Goal: Information Seeking & Learning: Learn about a topic

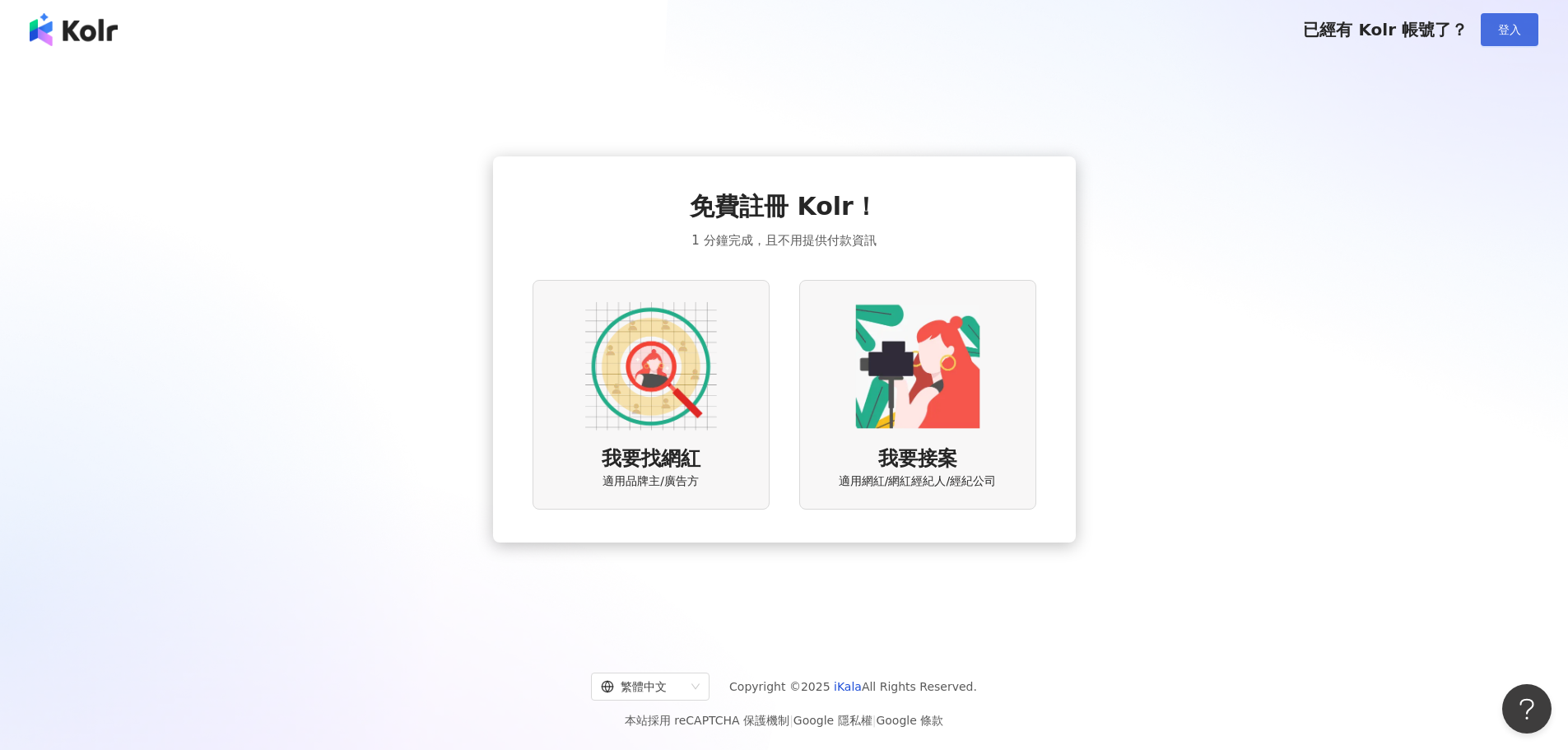
click at [1492, 29] on button "登入" at bounding box center [1510, 29] width 58 height 32
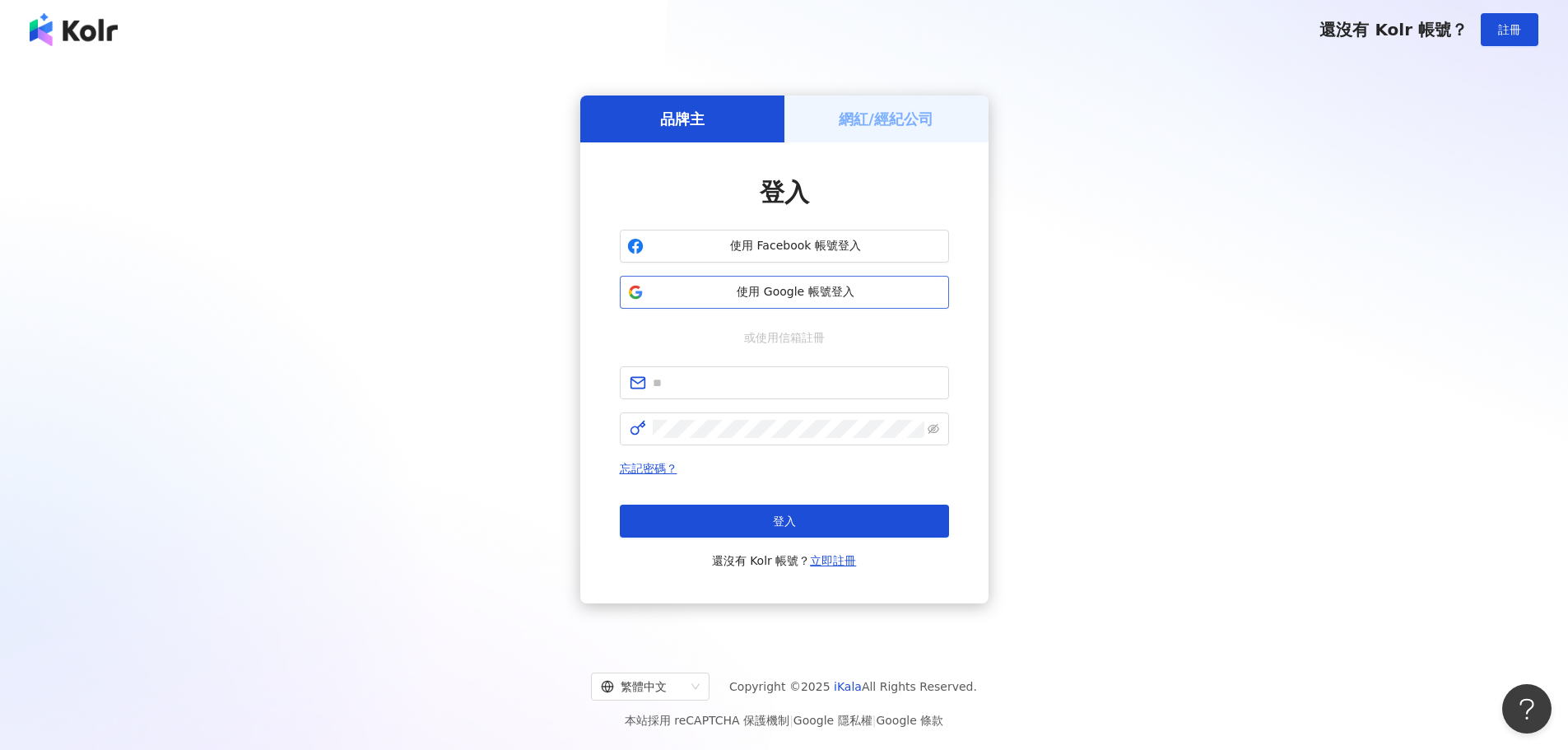
click at [803, 286] on span "使用 Google 帳號登入" at bounding box center [796, 292] width 291 height 17
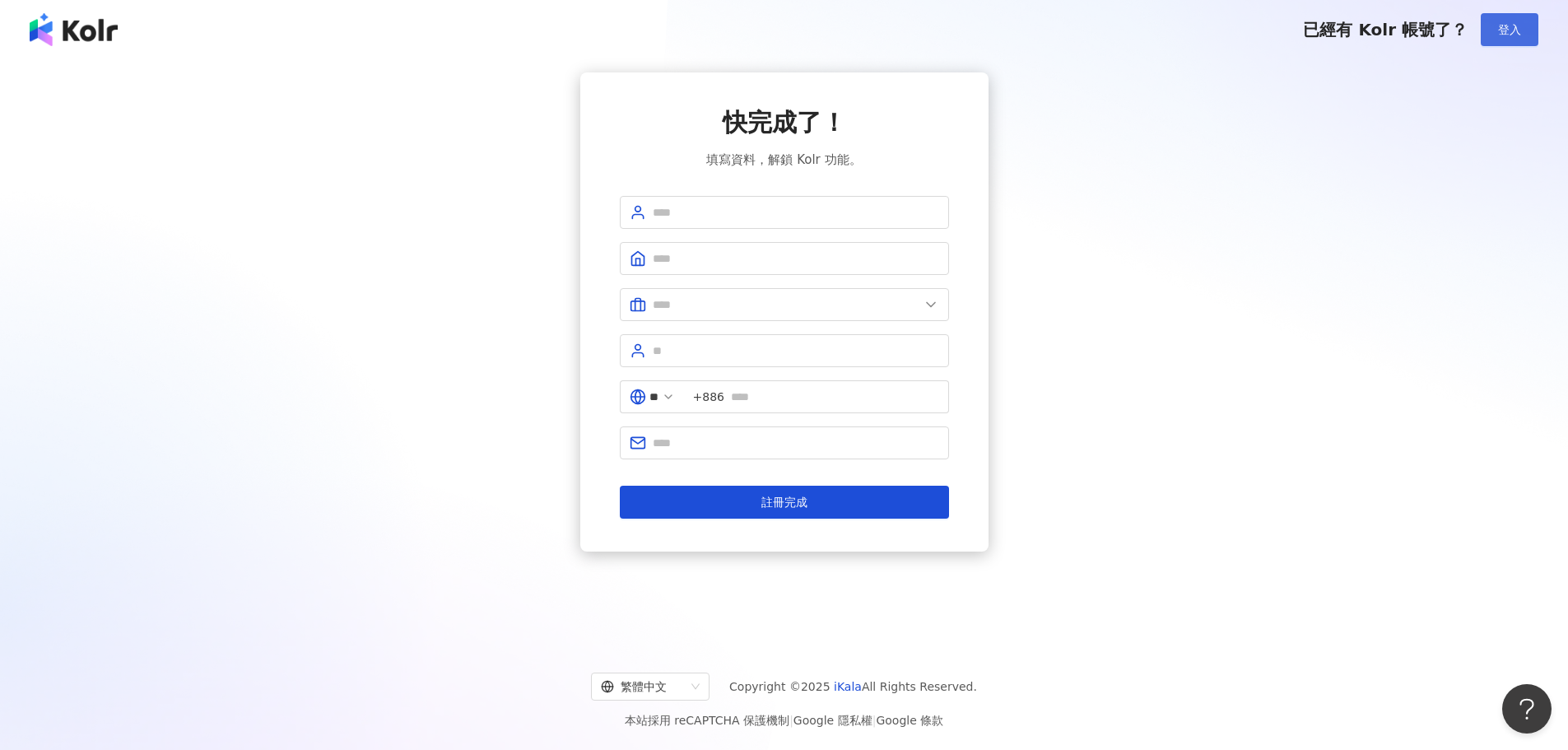
click at [1508, 19] on button "登入" at bounding box center [1510, 29] width 58 height 32
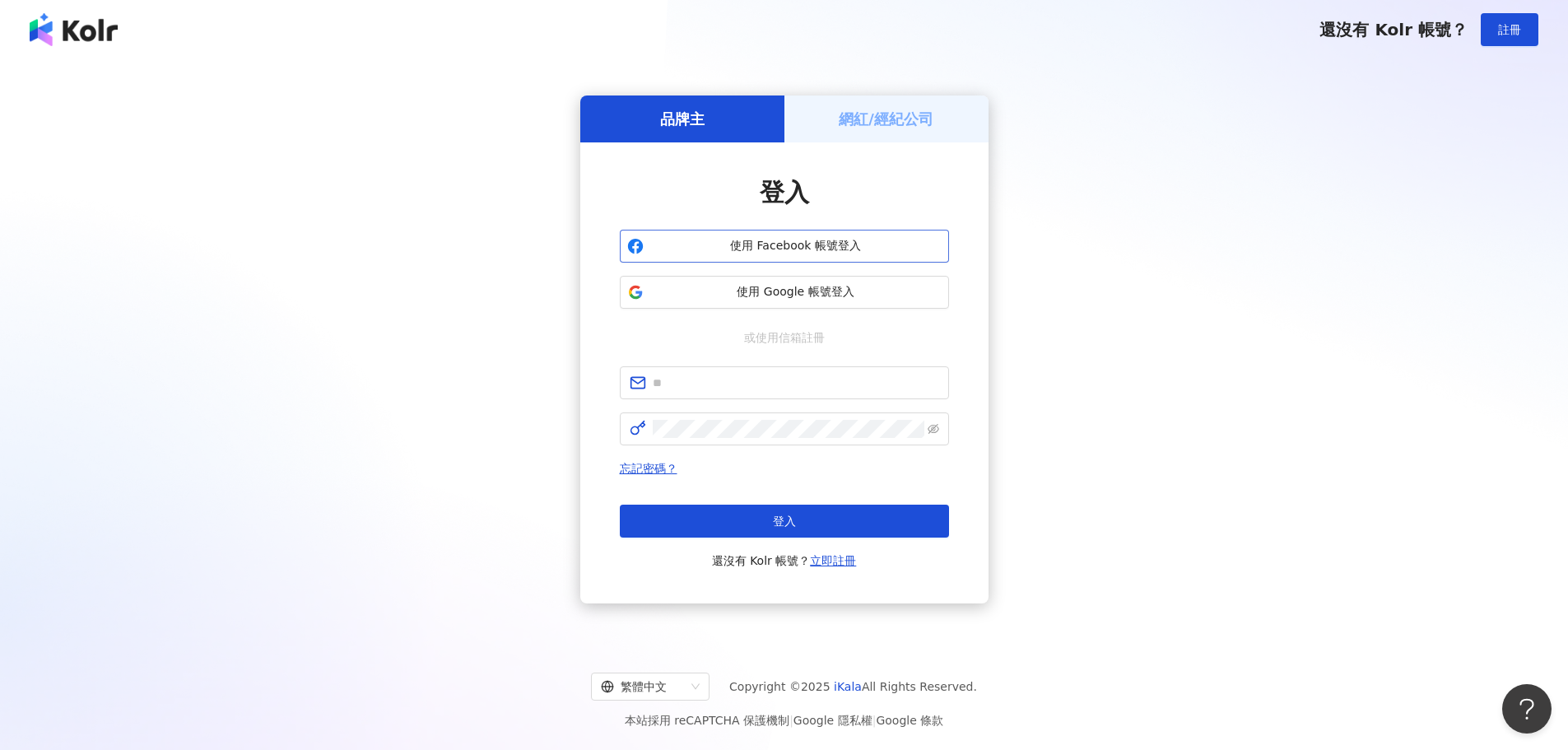
click at [779, 238] on span "使用 Facebook 帳號登入" at bounding box center [796, 246] width 291 height 17
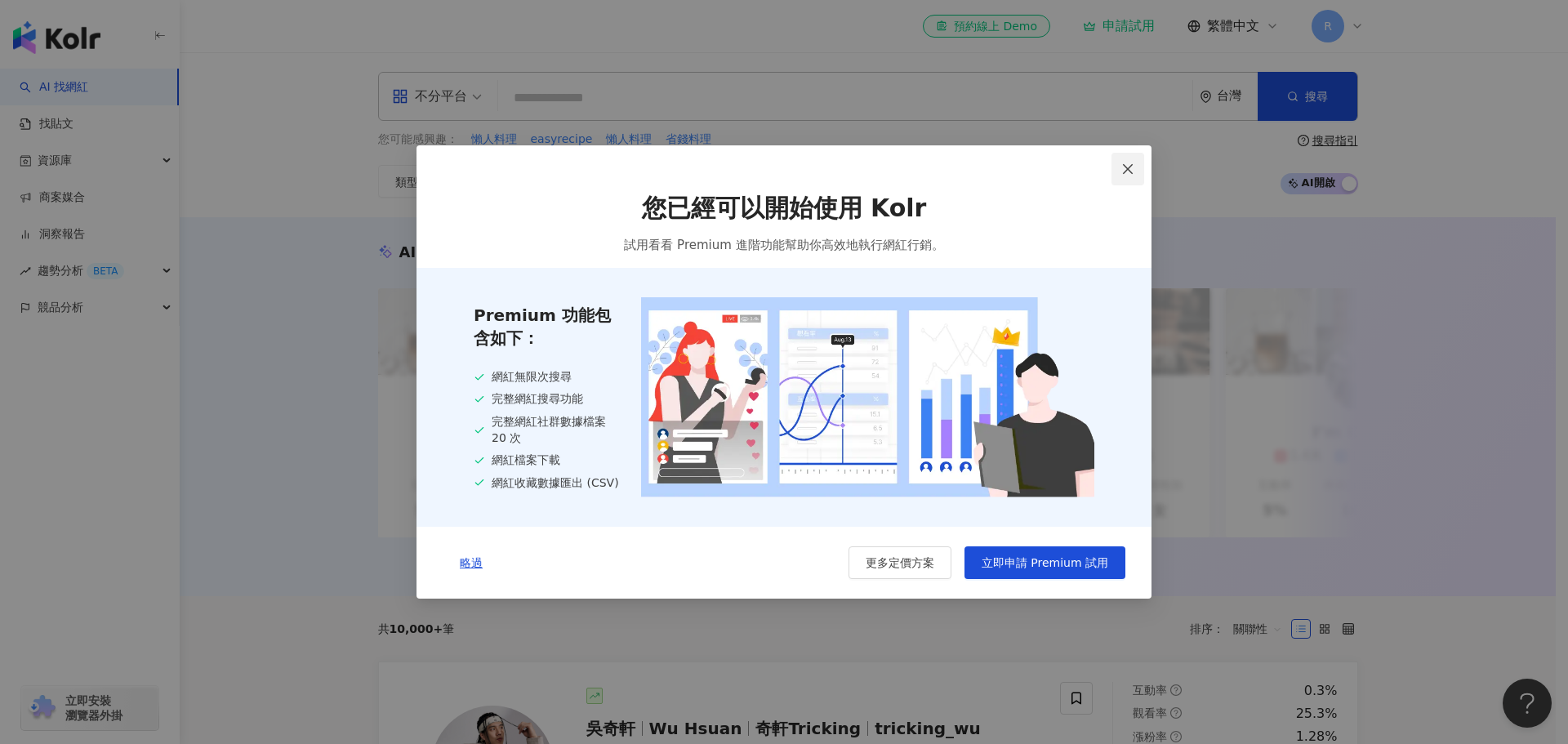
click at [1132, 163] on icon "close" at bounding box center [1128, 169] width 13 height 13
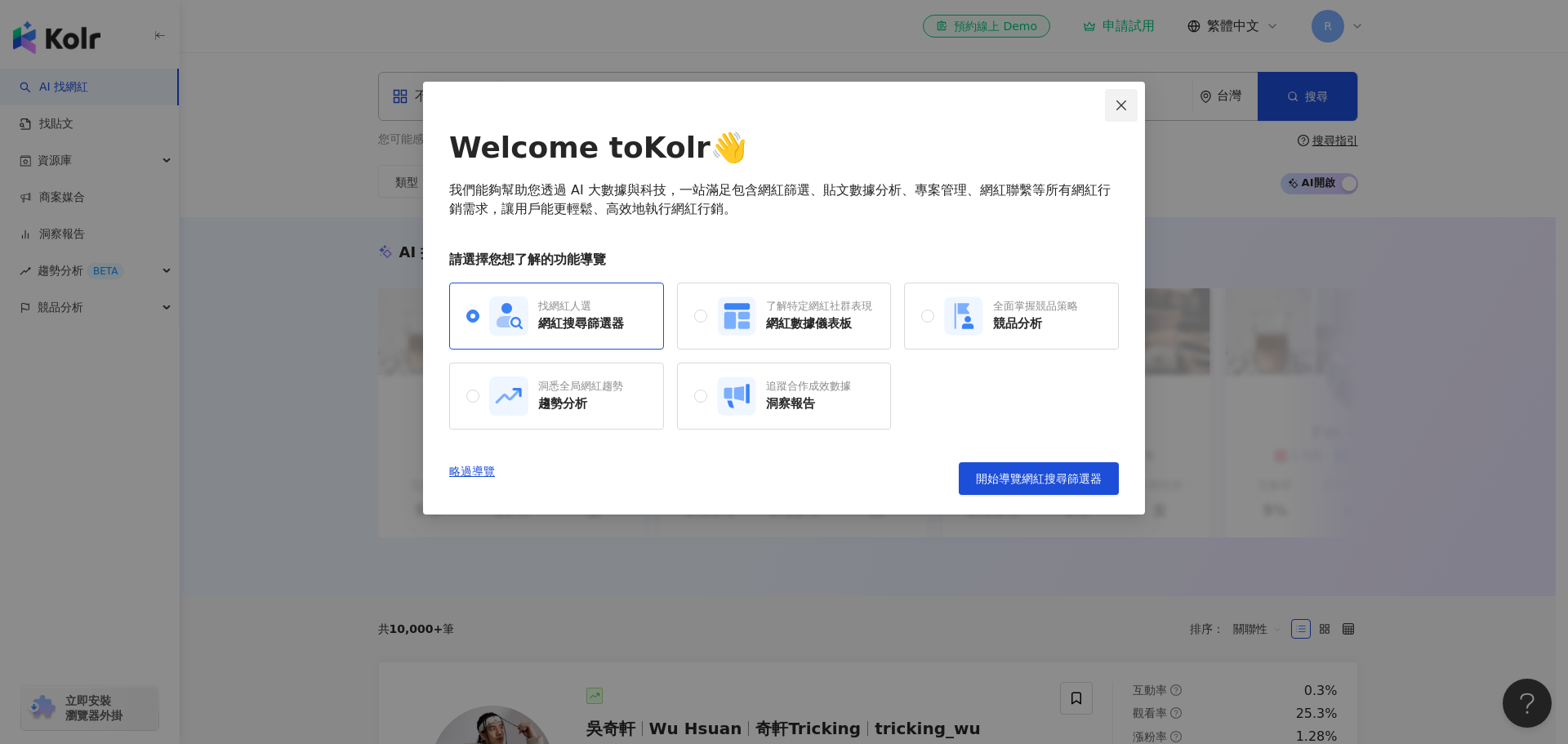
click at [1118, 104] on icon "close" at bounding box center [1121, 105] width 13 height 13
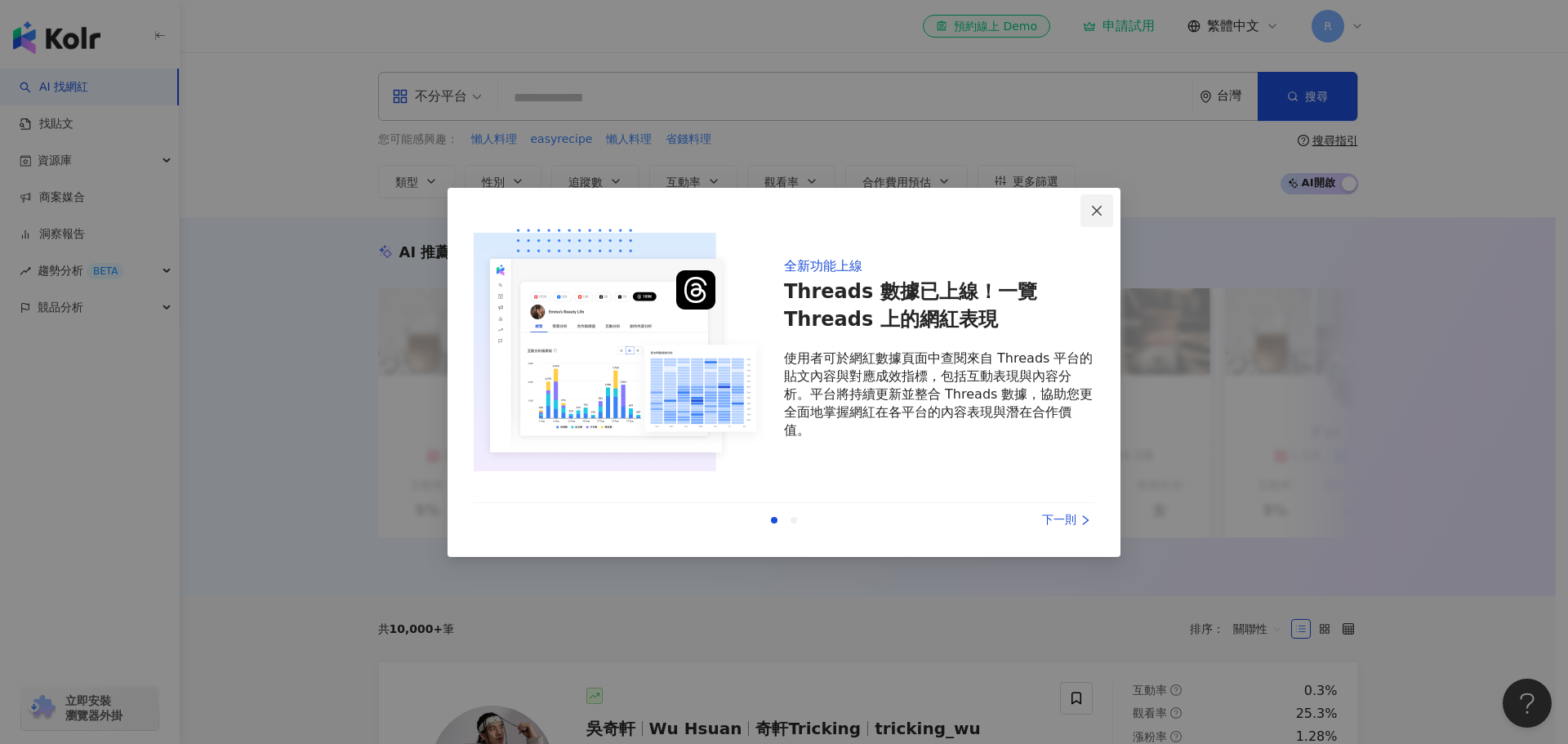
click at [1098, 215] on icon "close" at bounding box center [1097, 211] width 13 height 13
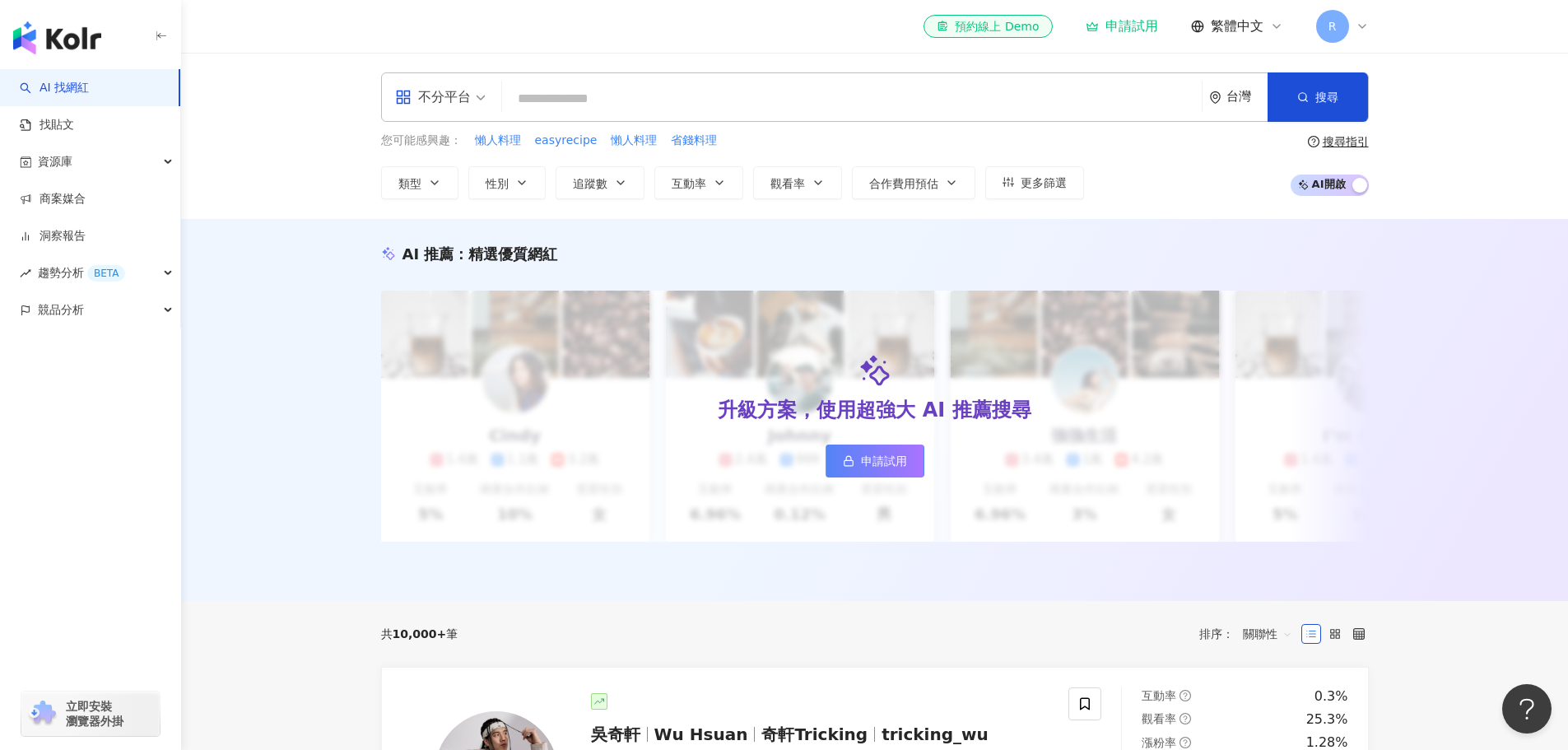
click at [1062, 113] on input "search" at bounding box center [852, 99] width 687 height 32
click at [1062, 105] on input "search" at bounding box center [852, 99] width 687 height 32
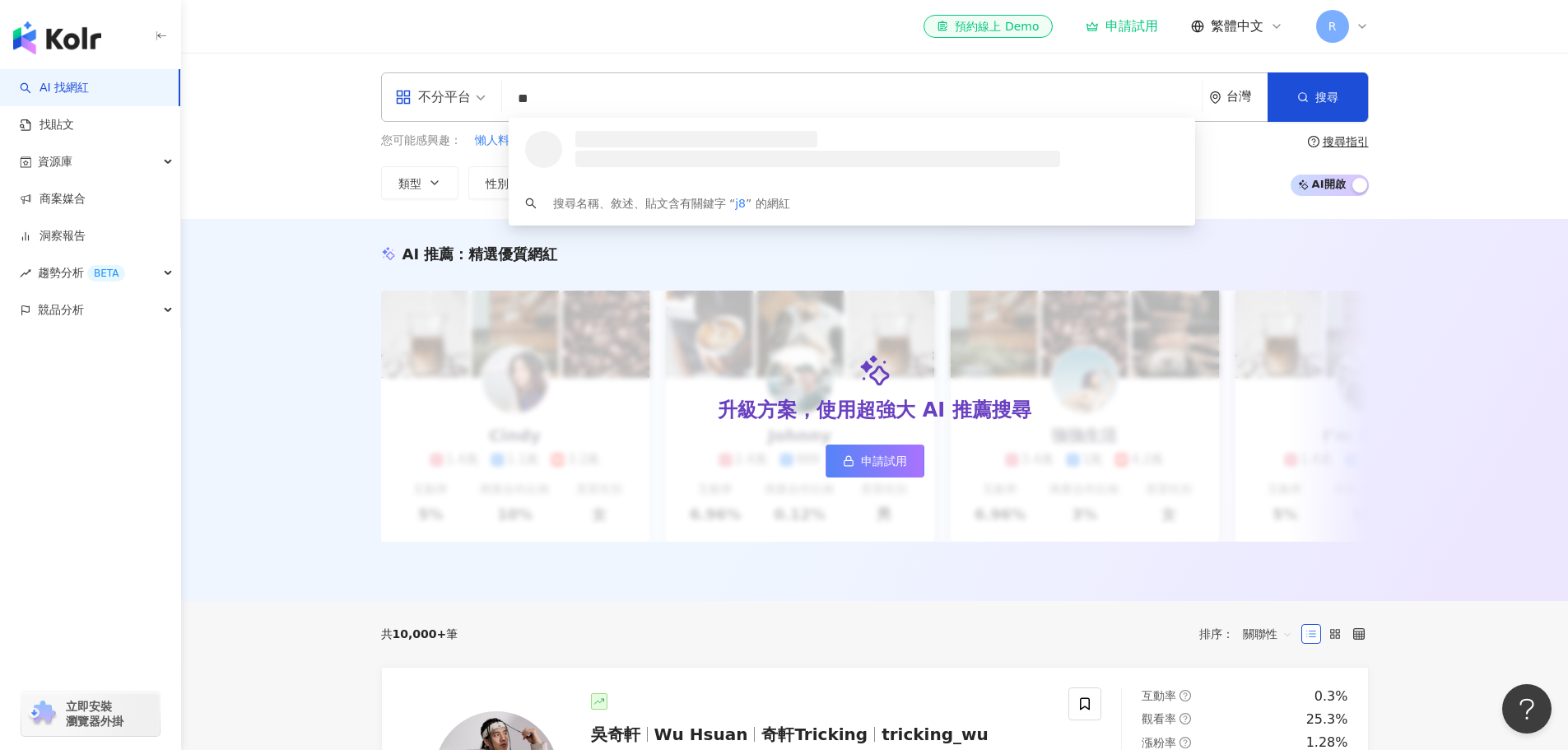
type input "*"
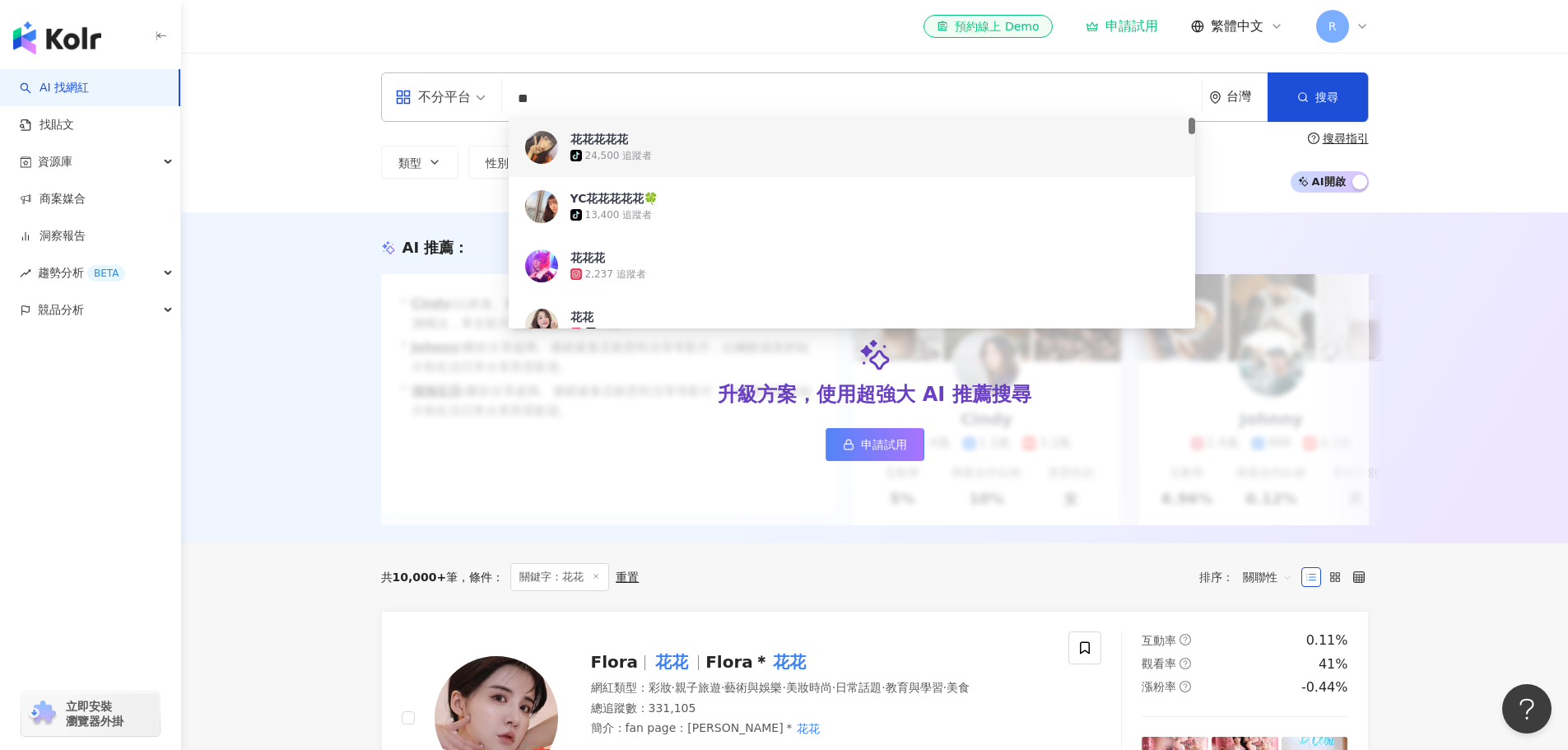
click at [673, 91] on input "**" at bounding box center [852, 99] width 687 height 32
type input "*"
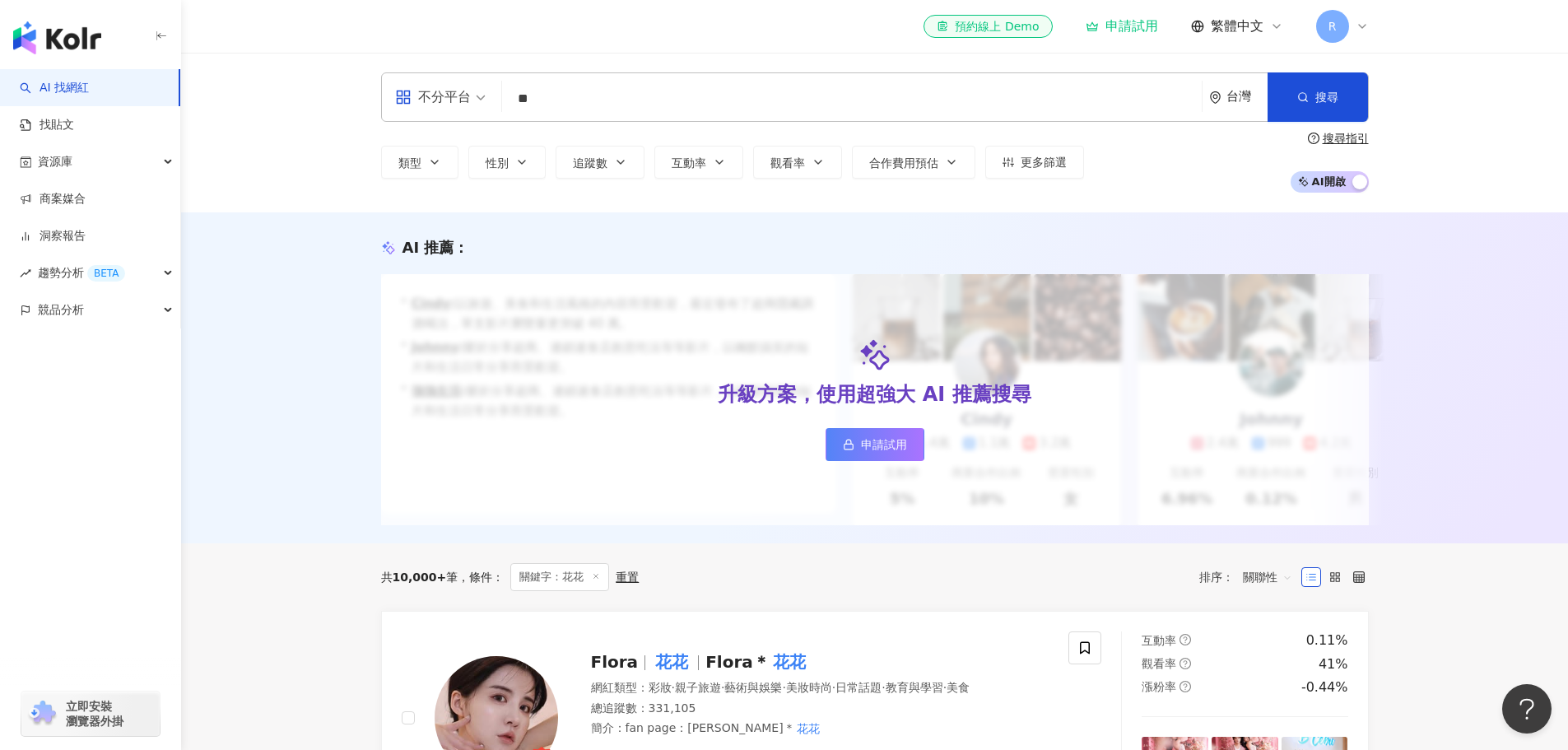
type input "*"
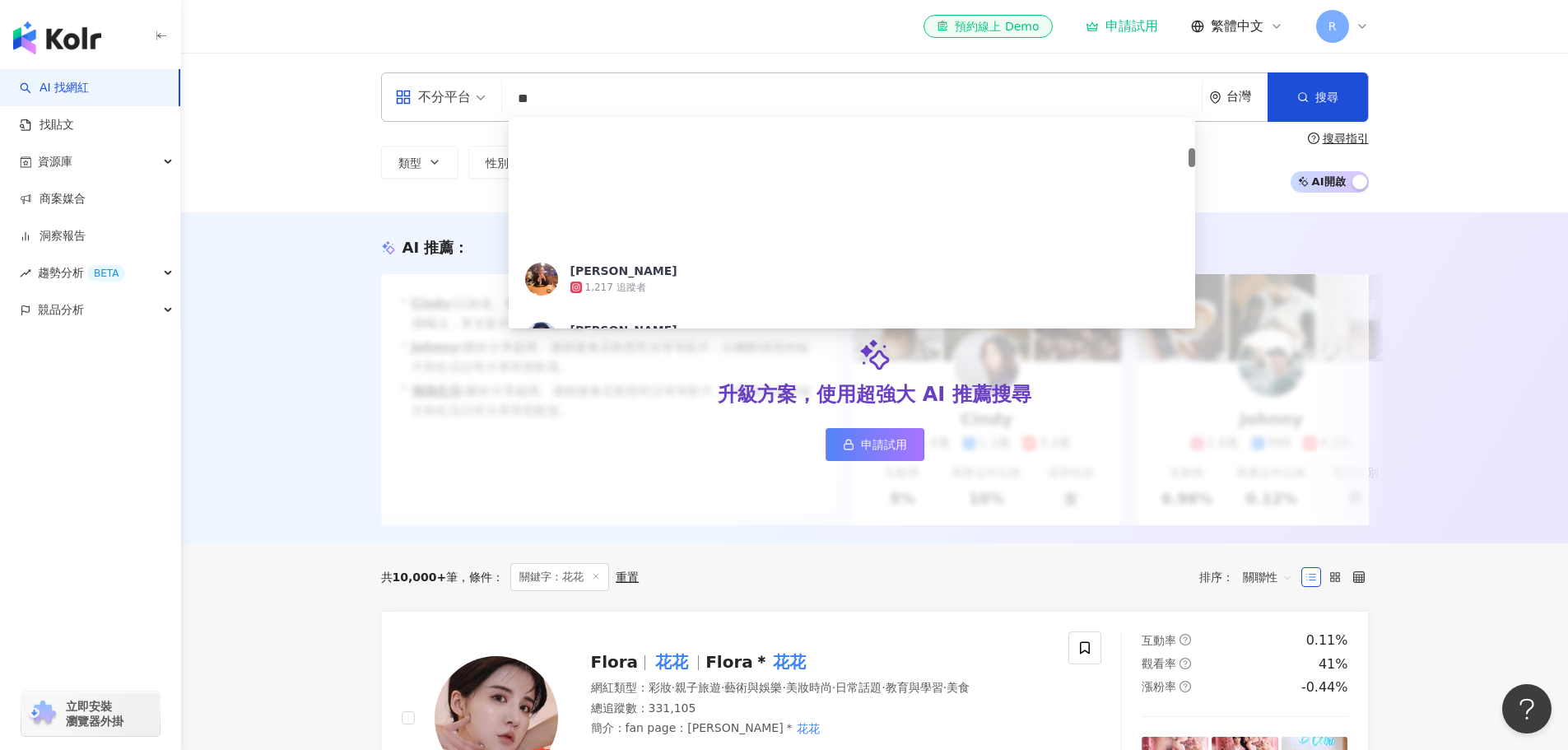
scroll to position [330, 0]
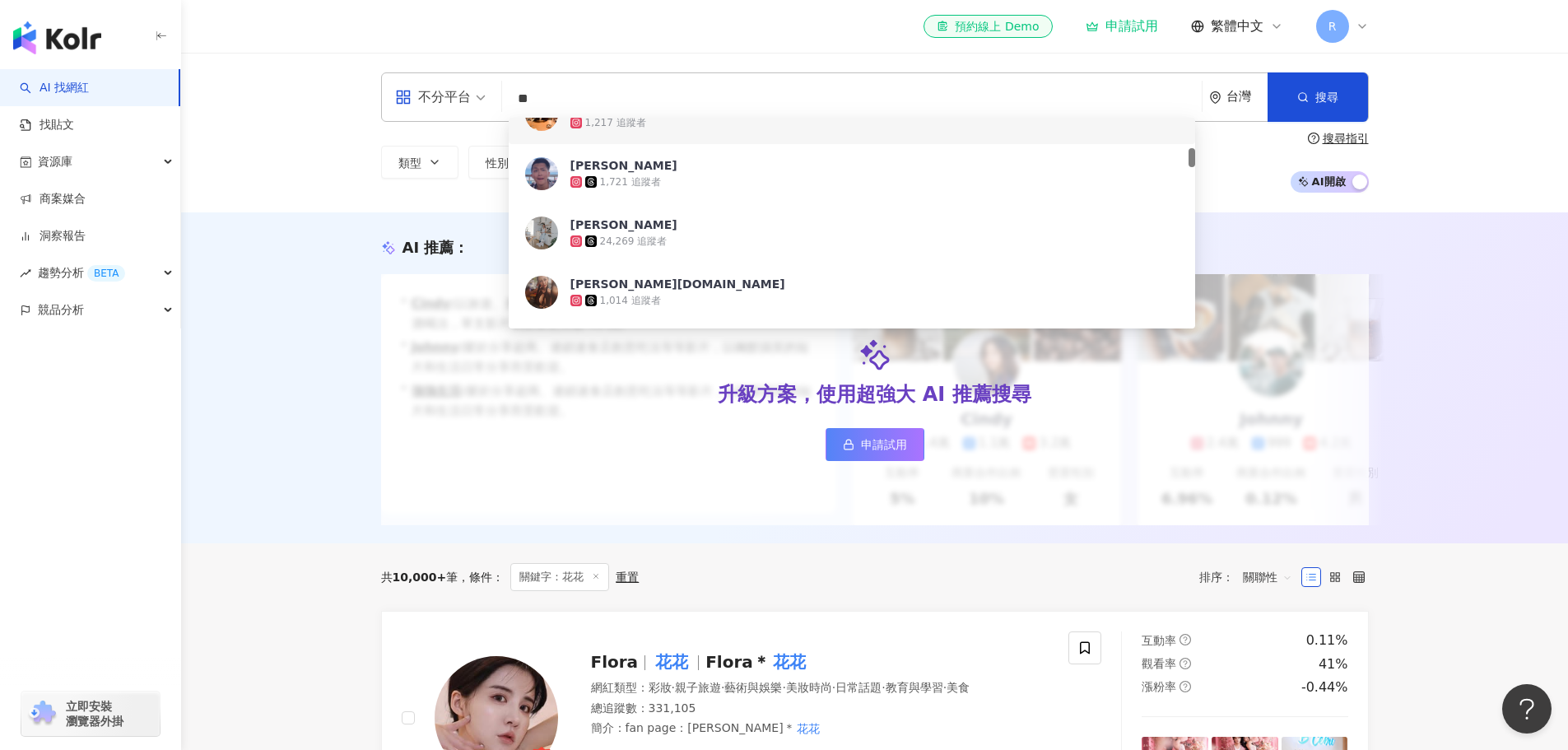
drag, startPoint x: 587, startPoint y: 98, endPoint x: 364, endPoint y: 77, distance: 224.0
click at [364, 77] on div "不分平台 ** 台灣 搜尋 3a43443c-839d-4a4b-a2f2-a2c08fa88665 e3ab5af2-68a4-4766-91cb-8b7c…" at bounding box center [875, 133] width 1054 height 121
paste input "**********"
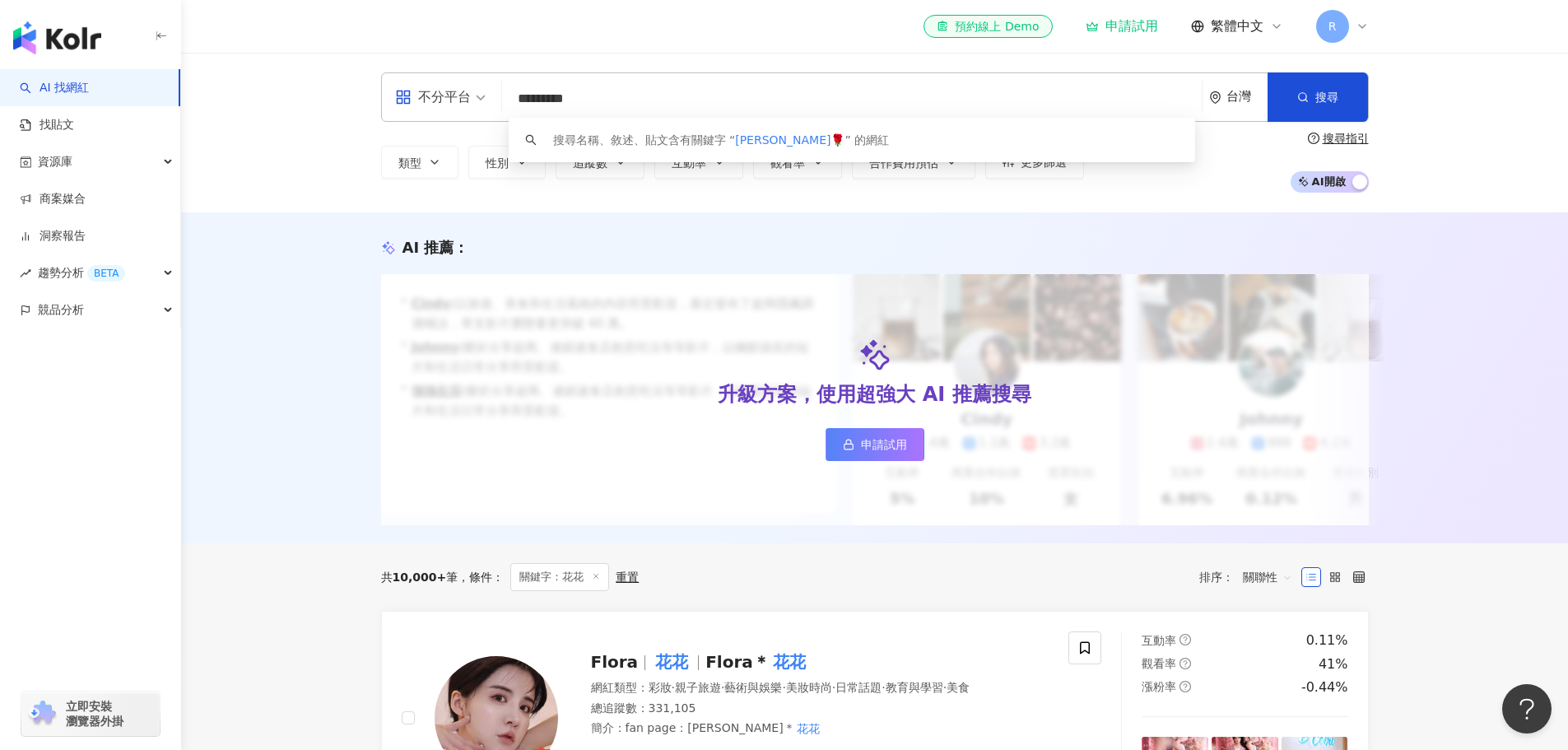
type input "*******"
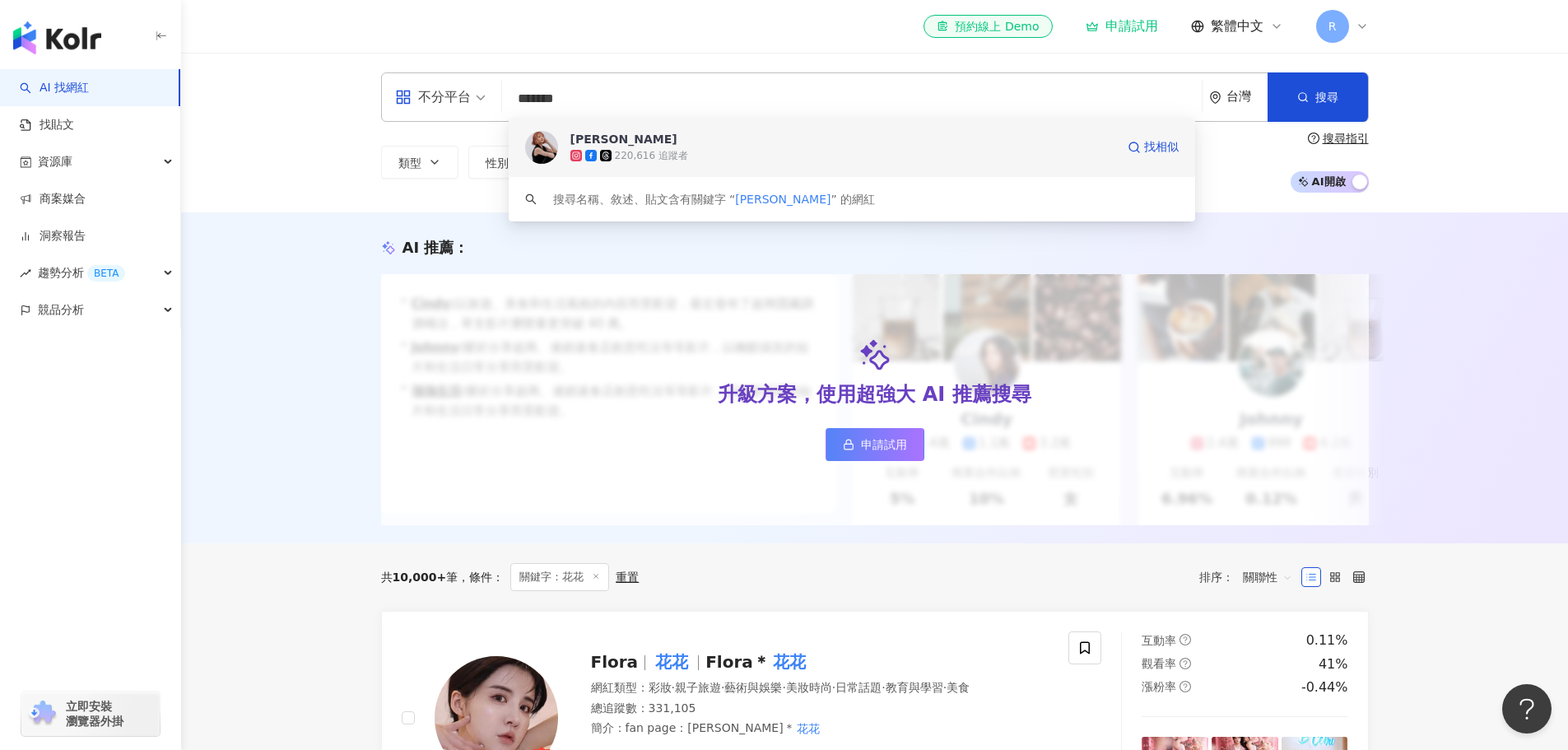
click at [573, 136] on div "[PERSON_NAME]" at bounding box center [623, 139] width 107 height 17
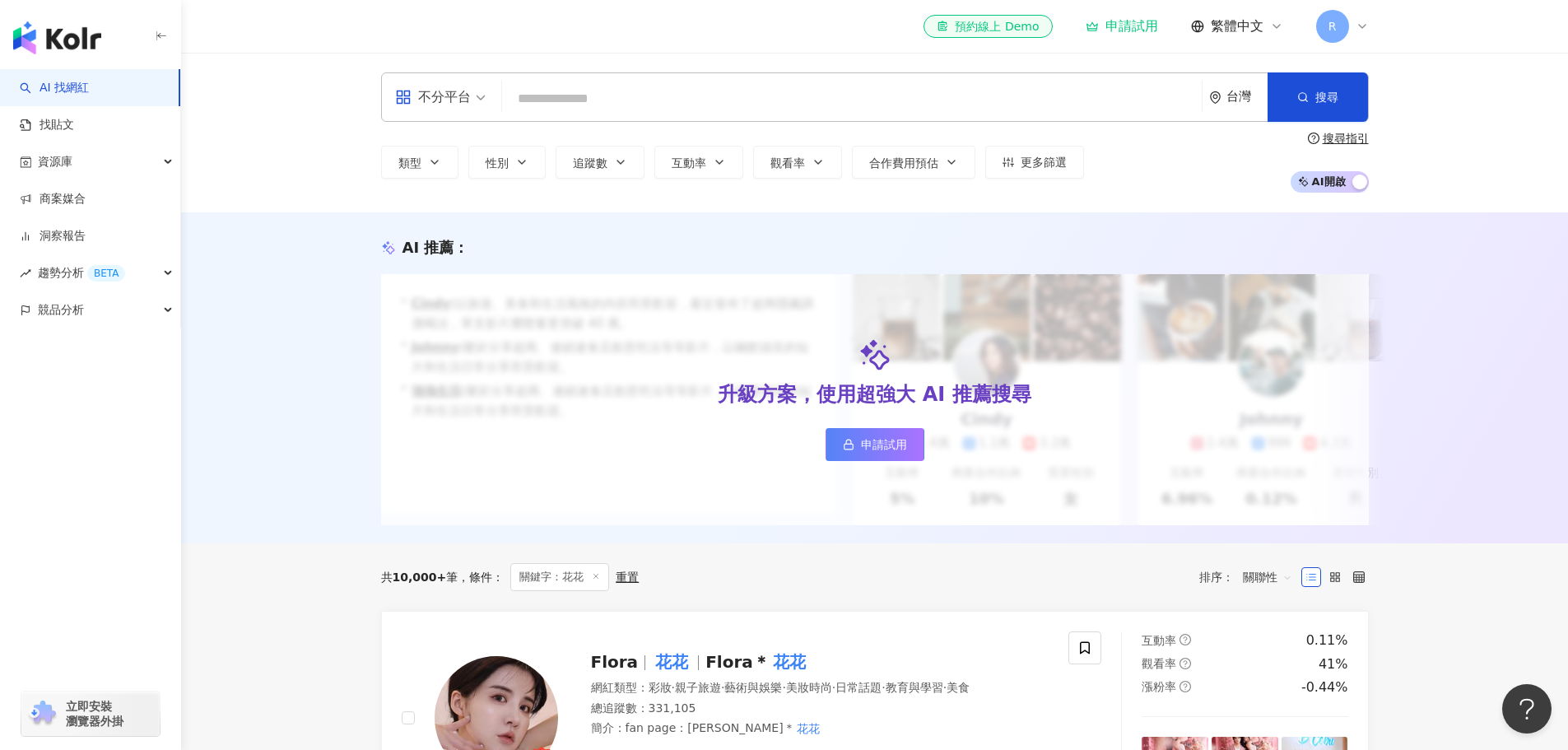
click at [322, 303] on div "AI 推薦 ： 升級方案，使用超強大 AI 推薦搜尋 申請試用 • Cindy : 以旅遊、美食和生活風格的內容而受歡迎，最近發布了超商隱藏調酒喝法，單支影片…" at bounding box center [874, 378] width 1387 height 331
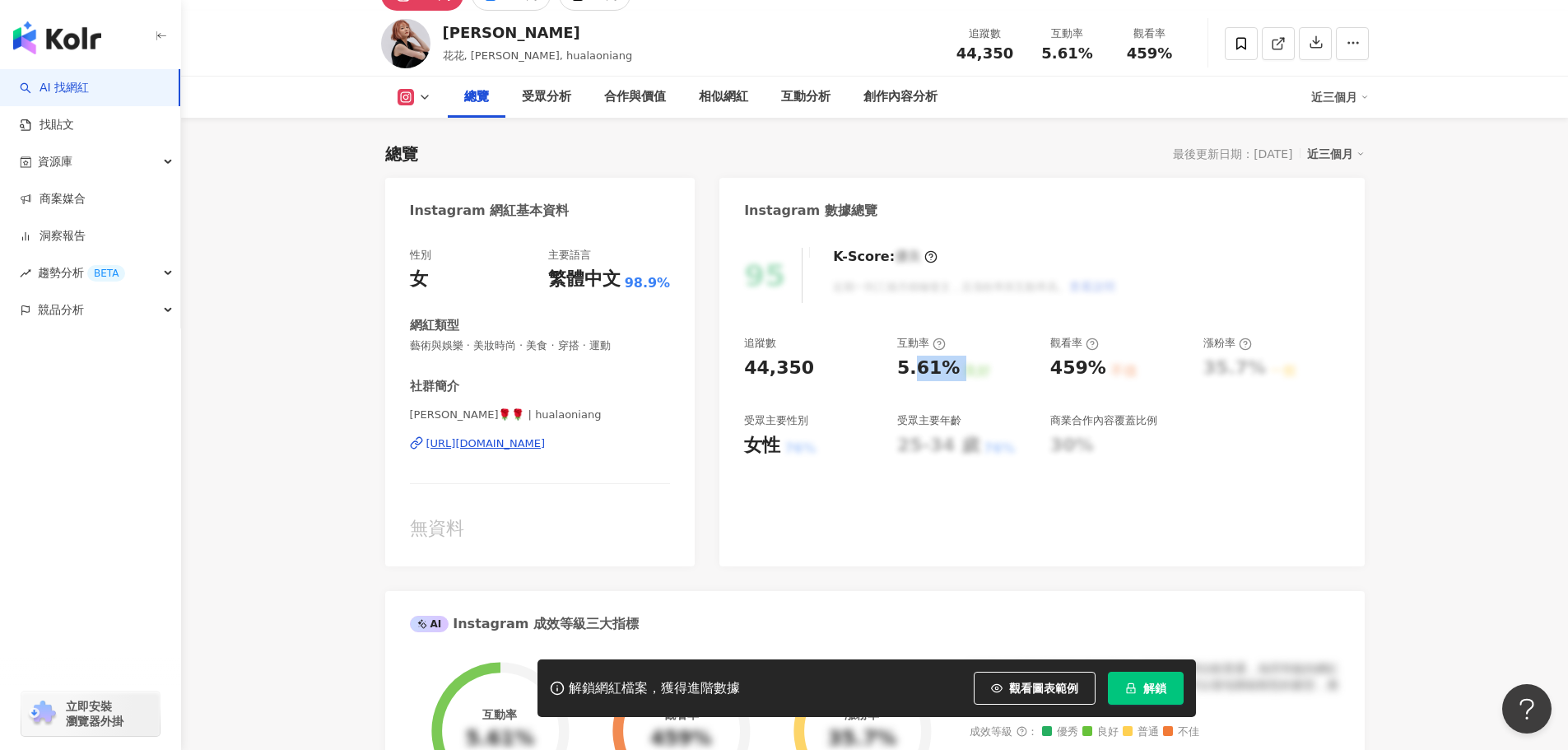
drag, startPoint x: 915, startPoint y: 369, endPoint x: 962, endPoint y: 372, distance: 47.1
click at [962, 372] on div "5.61% 良好" at bounding box center [965, 369] width 136 height 26
click at [964, 372] on div "良好" at bounding box center [977, 371] width 26 height 19
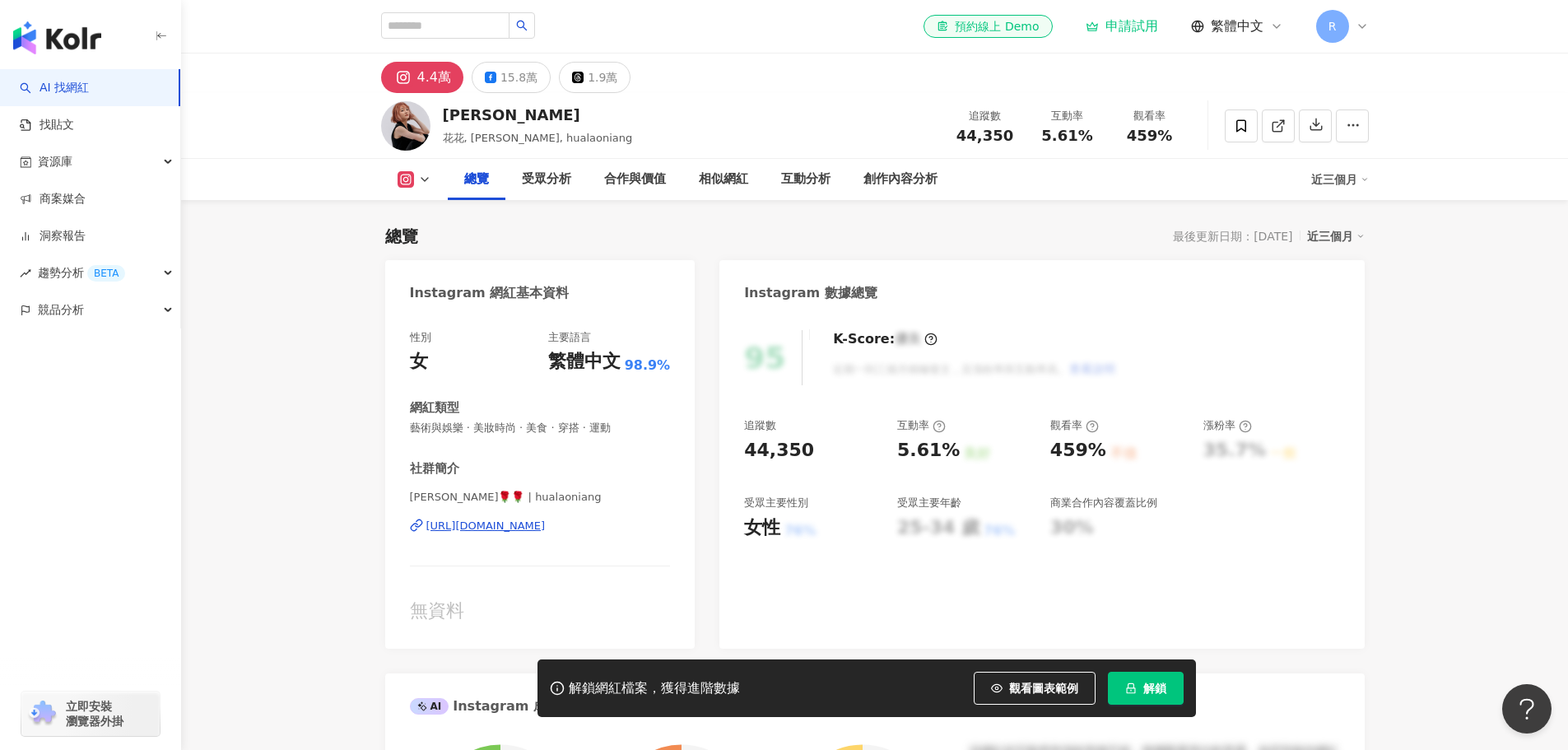
scroll to position [83, 0]
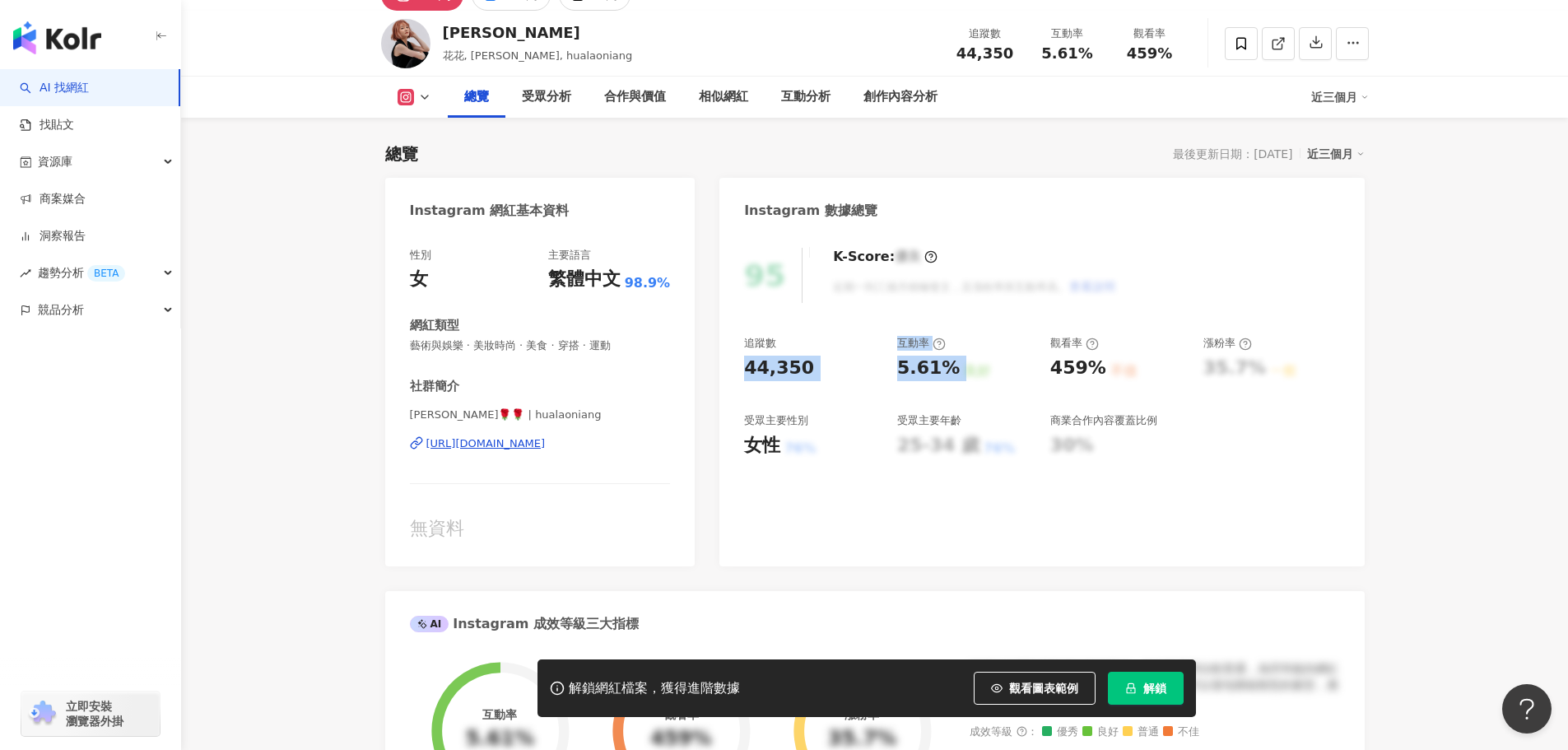
drag, startPoint x: 965, startPoint y: 365, endPoint x: 810, endPoint y: 342, distance: 156.7
click at [810, 342] on div "追蹤數 44,350 互動率 5.61% 良好 觀看率 459% 不佳 漲粉率 35.7% 一般 受眾主要性別 女性 76% 受眾主要年齡 25-34 歲 7…" at bounding box center [1041, 396] width 595 height 122
click at [810, 342] on div "追蹤數" at bounding box center [812, 343] width 136 height 15
drag, startPoint x: 855, startPoint y: 343, endPoint x: 1052, endPoint y: 376, distance: 199.7
click at [1052, 376] on div "追蹤數 44,350 互動率 5.61% 良好 觀看率 459% 不佳 漲粉率 35.7% 一般 受眾主要性別 女性 76% 受眾主要年齡 25-34 歲 7…" at bounding box center [1041, 396] width 595 height 122
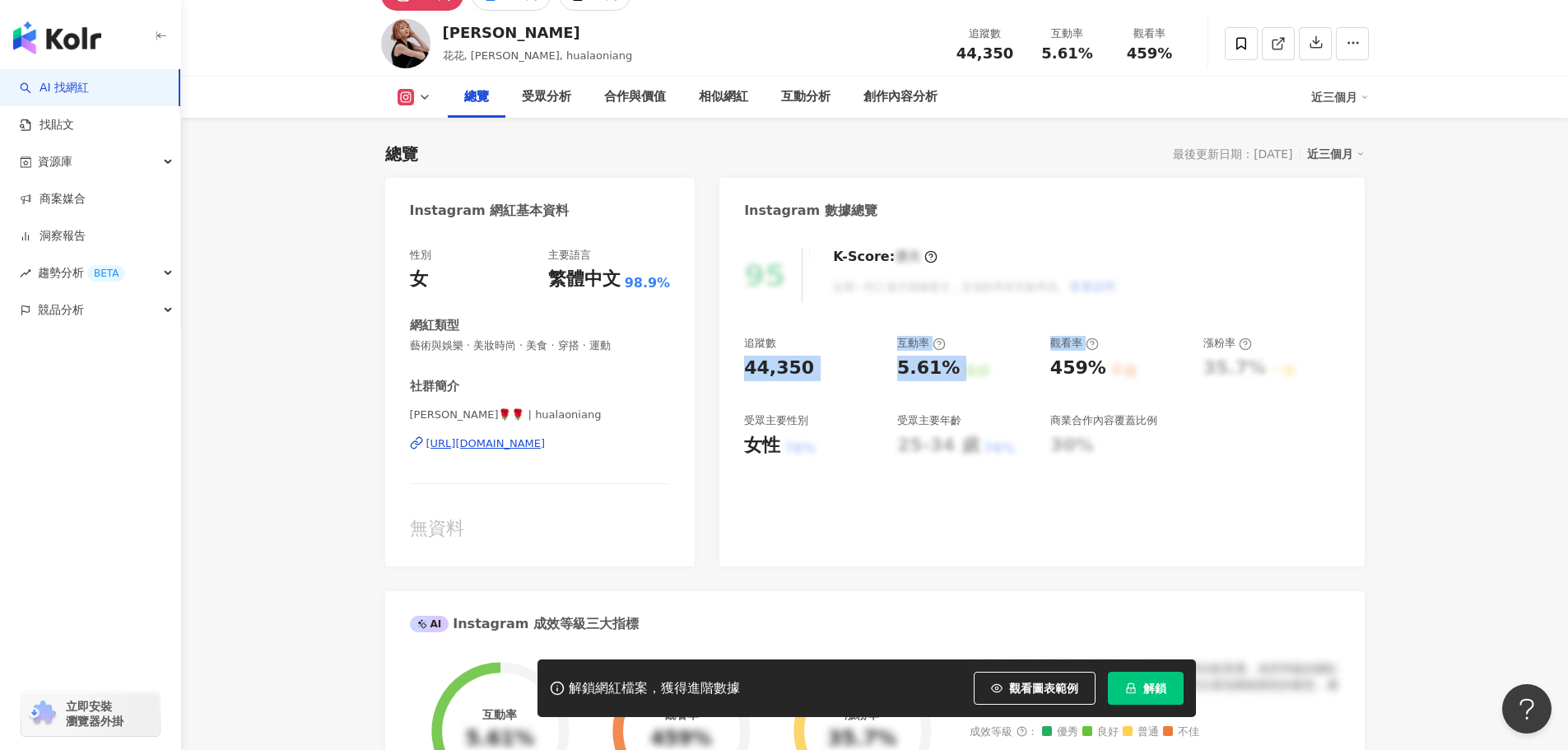
click at [952, 341] on div "互動率" at bounding box center [965, 343] width 136 height 15
drag, startPoint x: 974, startPoint y: 344, endPoint x: 972, endPoint y: 365, distance: 21.1
click at [972, 365] on div "互動率 5.61% 良好" at bounding box center [965, 358] width 136 height 45
click at [972, 365] on div "良好" at bounding box center [977, 371] width 26 height 19
drag, startPoint x: 983, startPoint y: 379, endPoint x: 966, endPoint y: 346, distance: 37.1
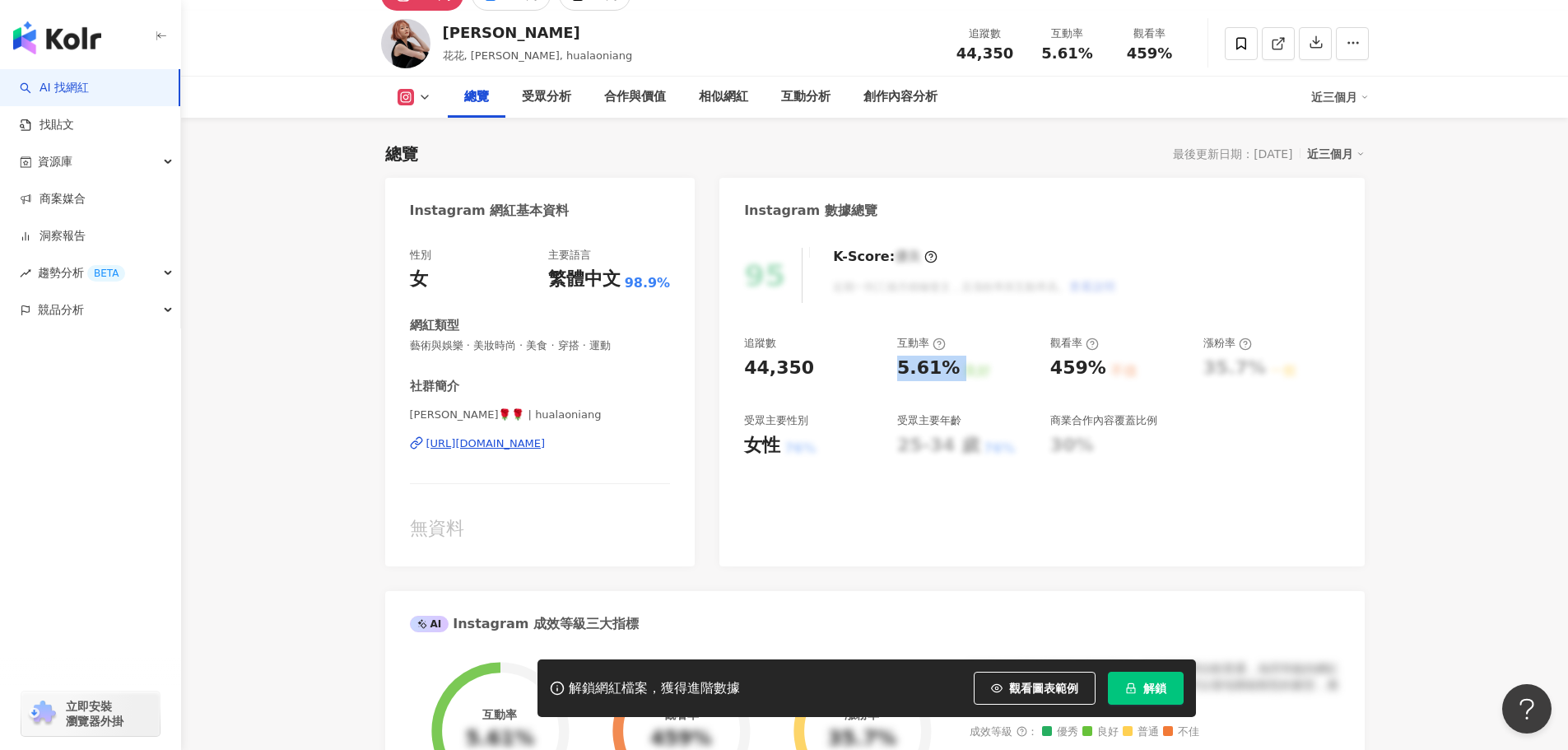
click at [967, 347] on div "互動率 5.61% 良好" at bounding box center [965, 358] width 136 height 45
click at [966, 346] on div "互動率" at bounding box center [965, 343] width 136 height 15
drag, startPoint x: 966, startPoint y: 337, endPoint x: 973, endPoint y: 362, distance: 26.0
click at [973, 362] on div "互動率 5.61% 良好" at bounding box center [965, 358] width 136 height 45
click at [973, 362] on div "良好" at bounding box center [977, 371] width 26 height 19
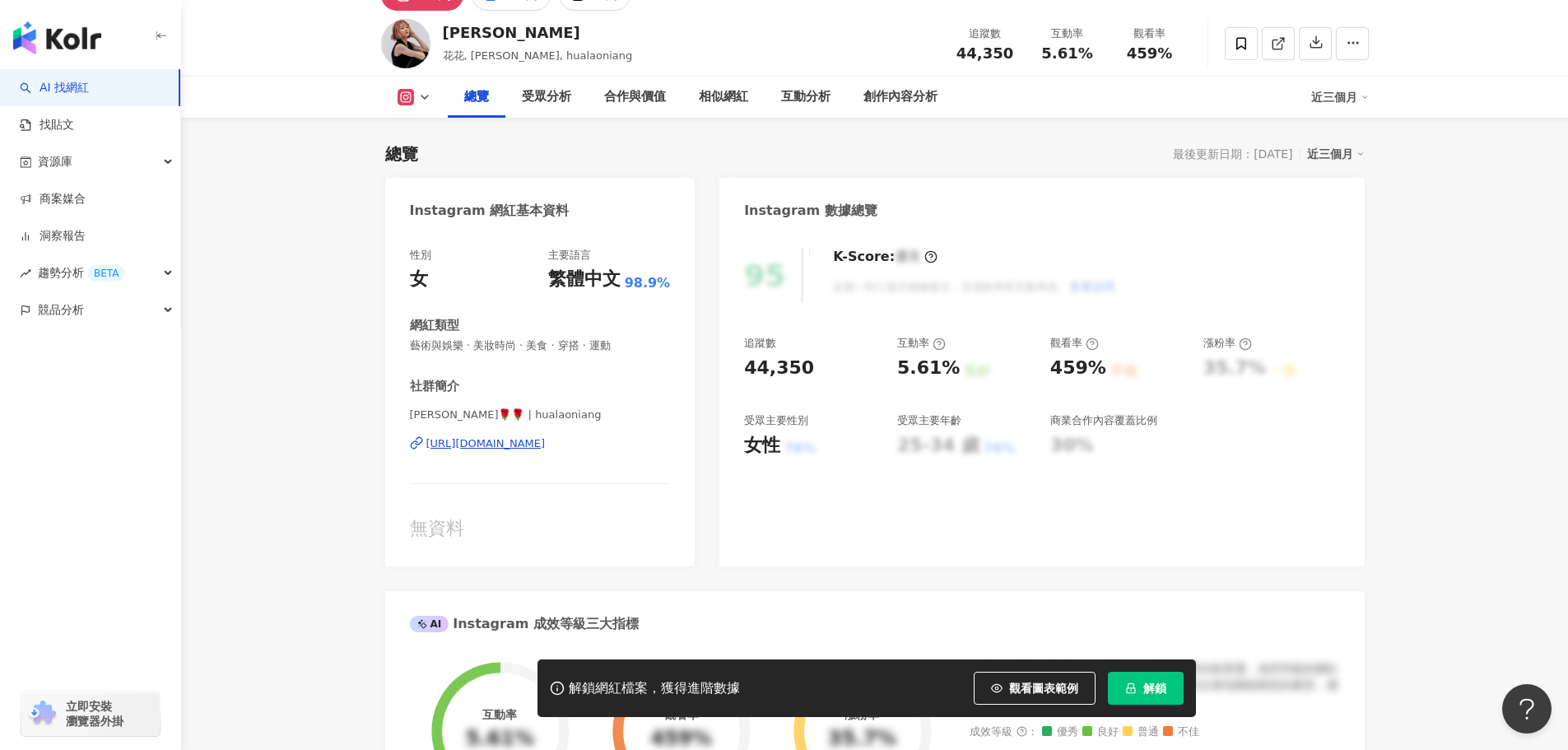
click at [945, 227] on div "Instagram 數據總覽" at bounding box center [1041, 205] width 645 height 54
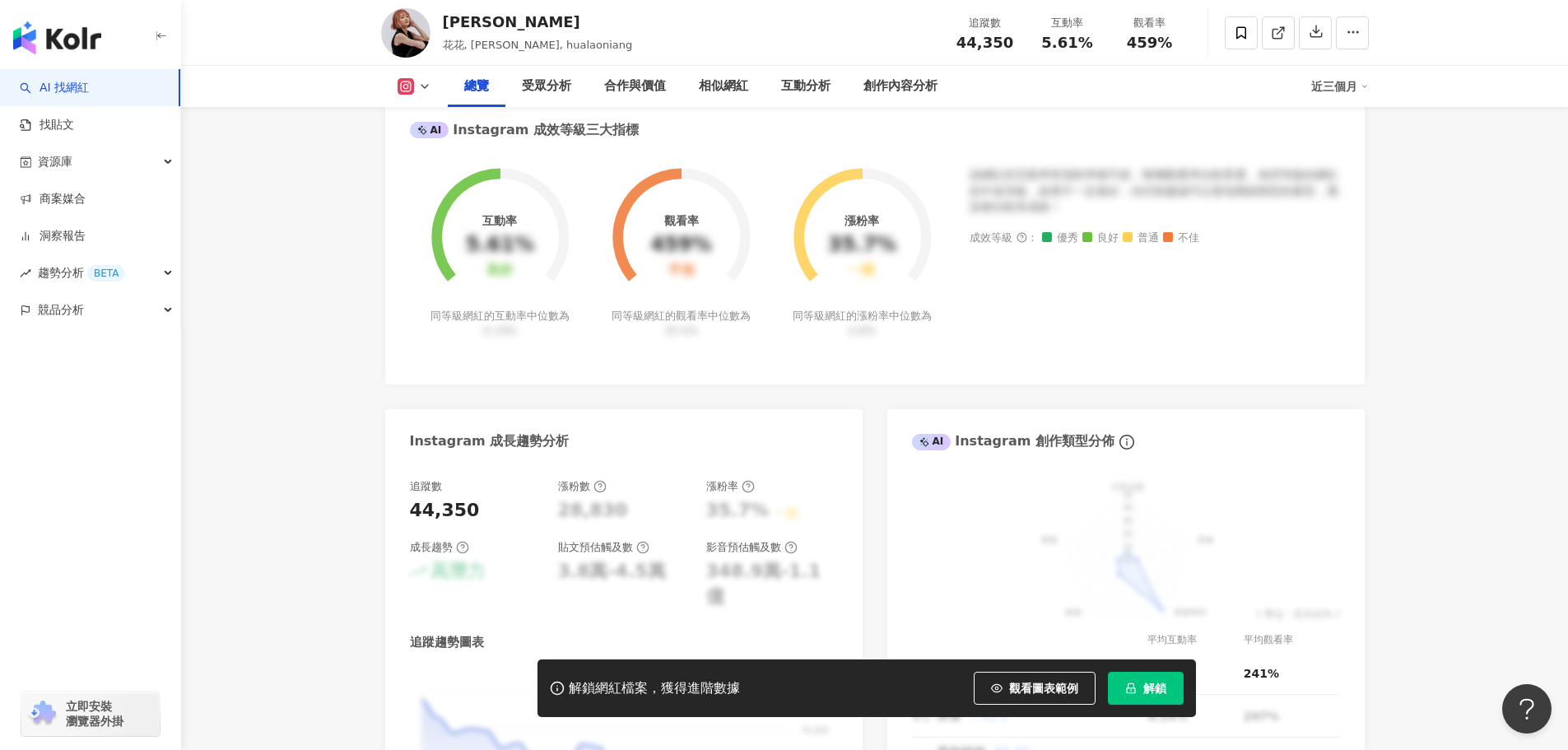
scroll to position [0, 0]
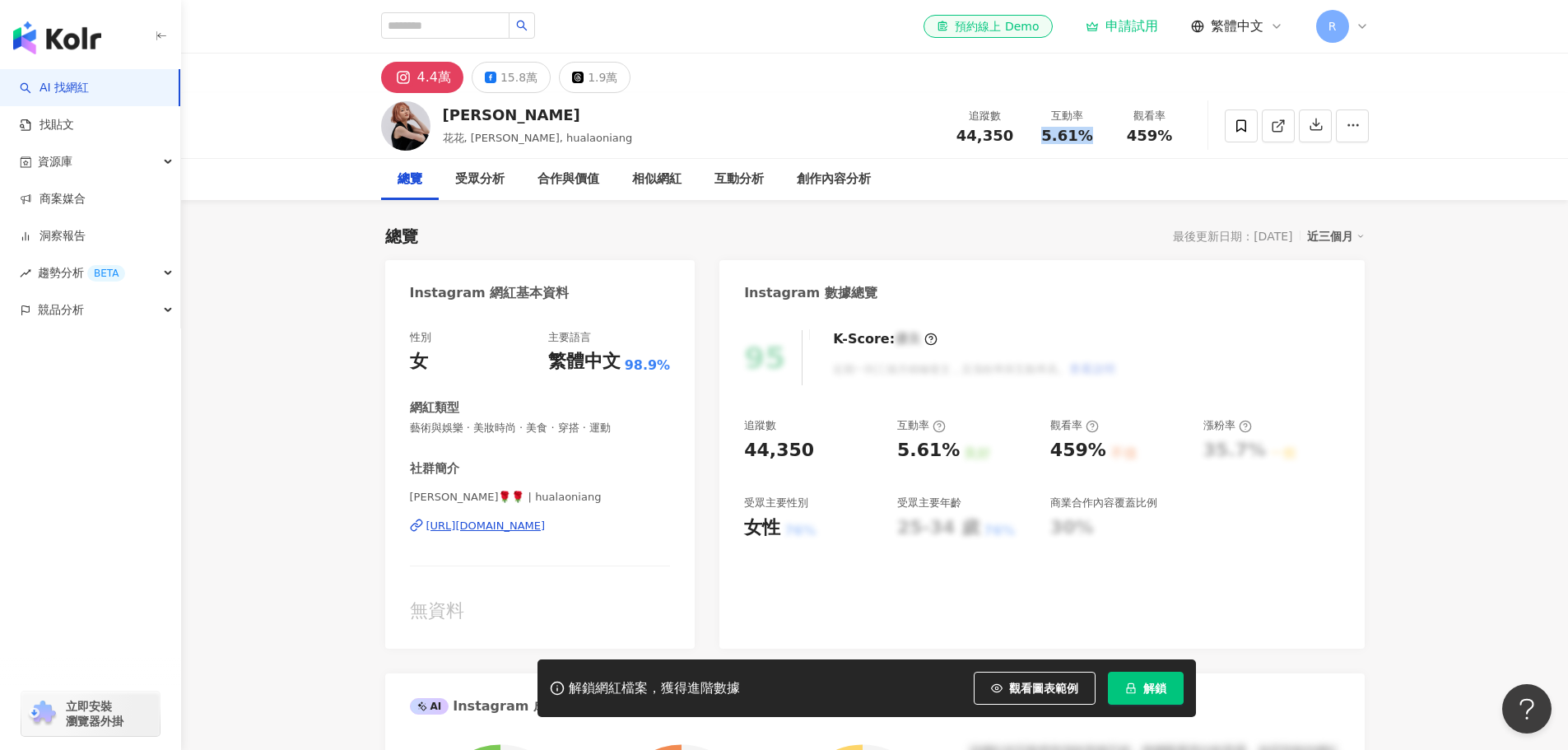
drag, startPoint x: 1046, startPoint y: 132, endPoint x: 1098, endPoint y: 133, distance: 52.0
click at [1098, 133] on div "5.61%" at bounding box center [1067, 136] width 62 height 17
drag, startPoint x: 1088, startPoint y: 144, endPoint x: 1046, endPoint y: 107, distance: 56.0
click at [1046, 108] on div "互動率 5.61%" at bounding box center [1067, 125] width 83 height 35
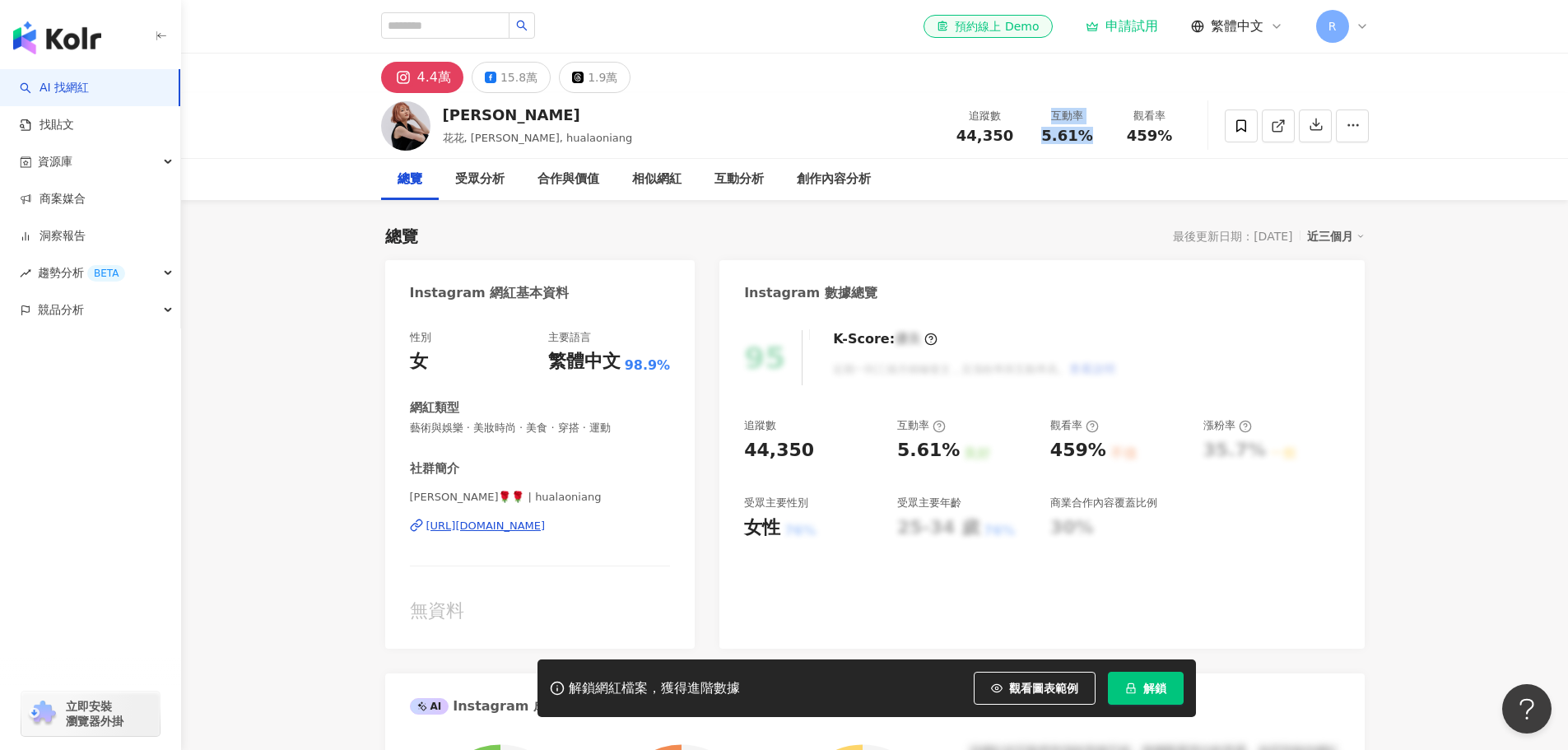
click at [1046, 108] on div "互動率" at bounding box center [1067, 116] width 62 height 17
drag, startPoint x: 1045, startPoint y: 109, endPoint x: 1098, endPoint y: 139, distance: 60.9
click at [1098, 139] on div "互動率 5.61%" at bounding box center [1067, 125] width 83 height 35
click at [1098, 139] on div "5.61%" at bounding box center [1067, 136] width 62 height 17
drag, startPoint x: 1082, startPoint y: 135, endPoint x: 1038, endPoint y: 100, distance: 56.2
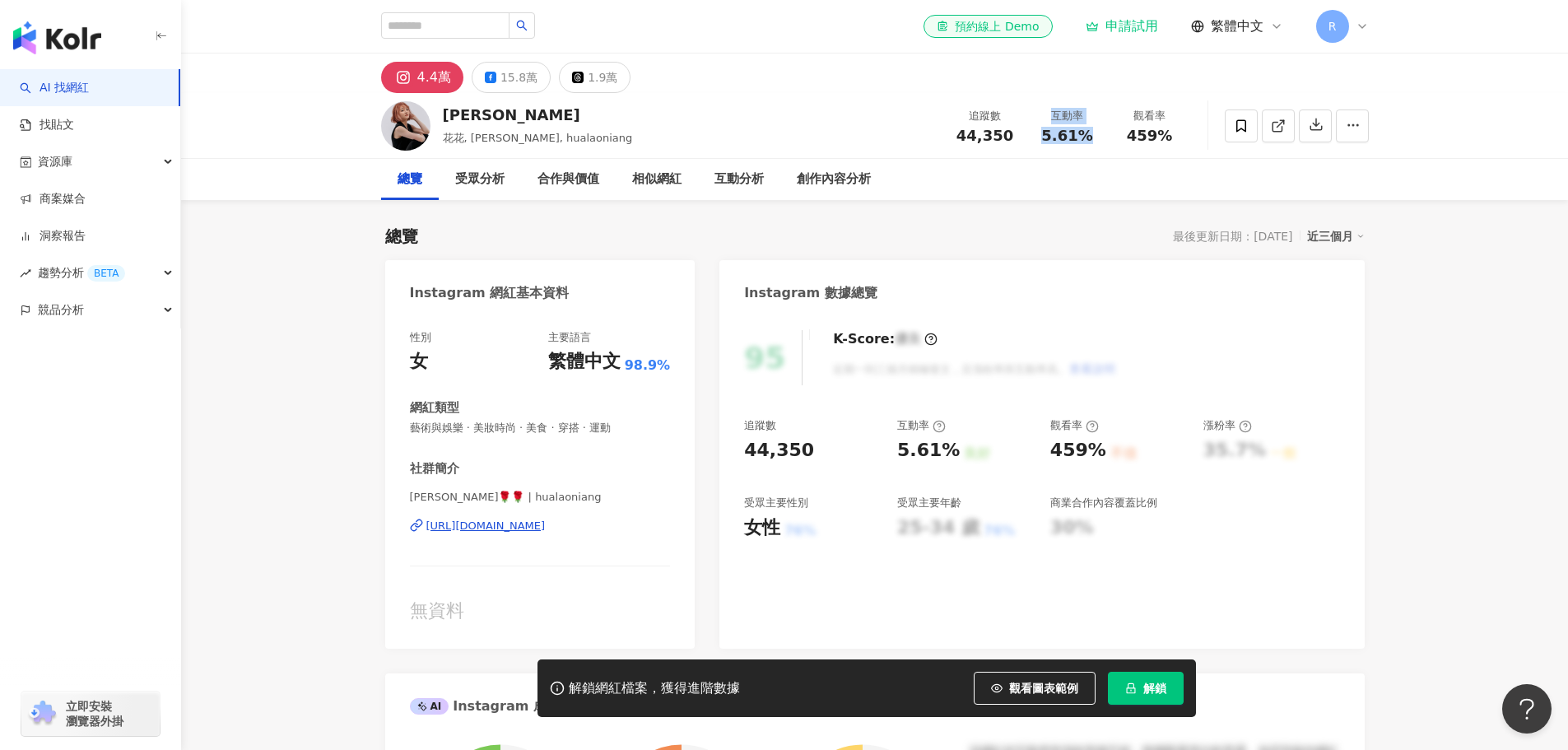
click at [1038, 101] on div "追蹤數 44,350 互動率 5.61% 觀看率 459%" at bounding box center [1068, 125] width 247 height 48
click at [1057, 274] on div "Instagram 數據總覽" at bounding box center [1041, 287] width 645 height 54
click at [583, 65] on button "1.9萬" at bounding box center [594, 78] width 71 height 32
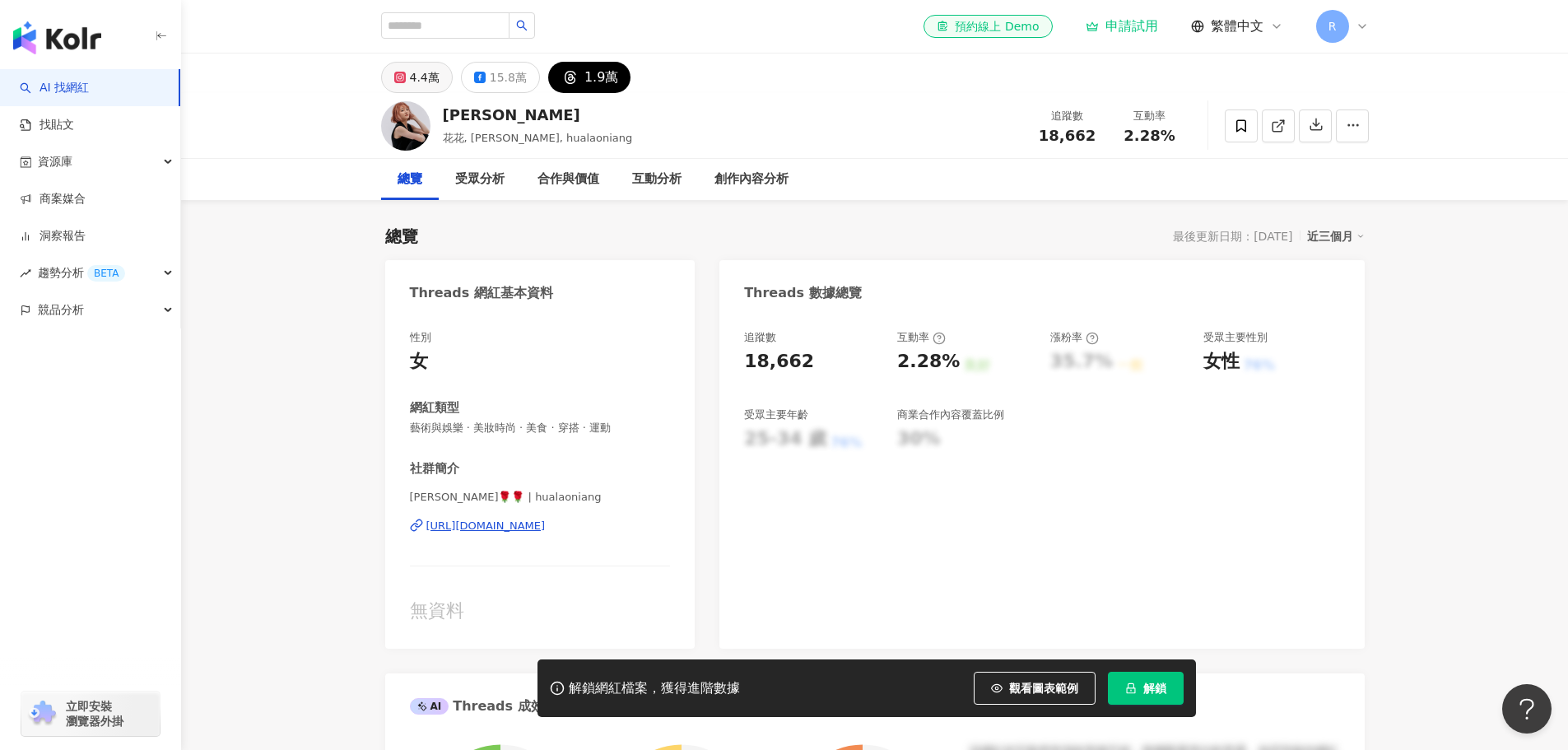
click at [420, 73] on div "4.4萬" at bounding box center [425, 77] width 30 height 23
click at [499, 78] on div "15.8萬" at bounding box center [508, 77] width 37 height 23
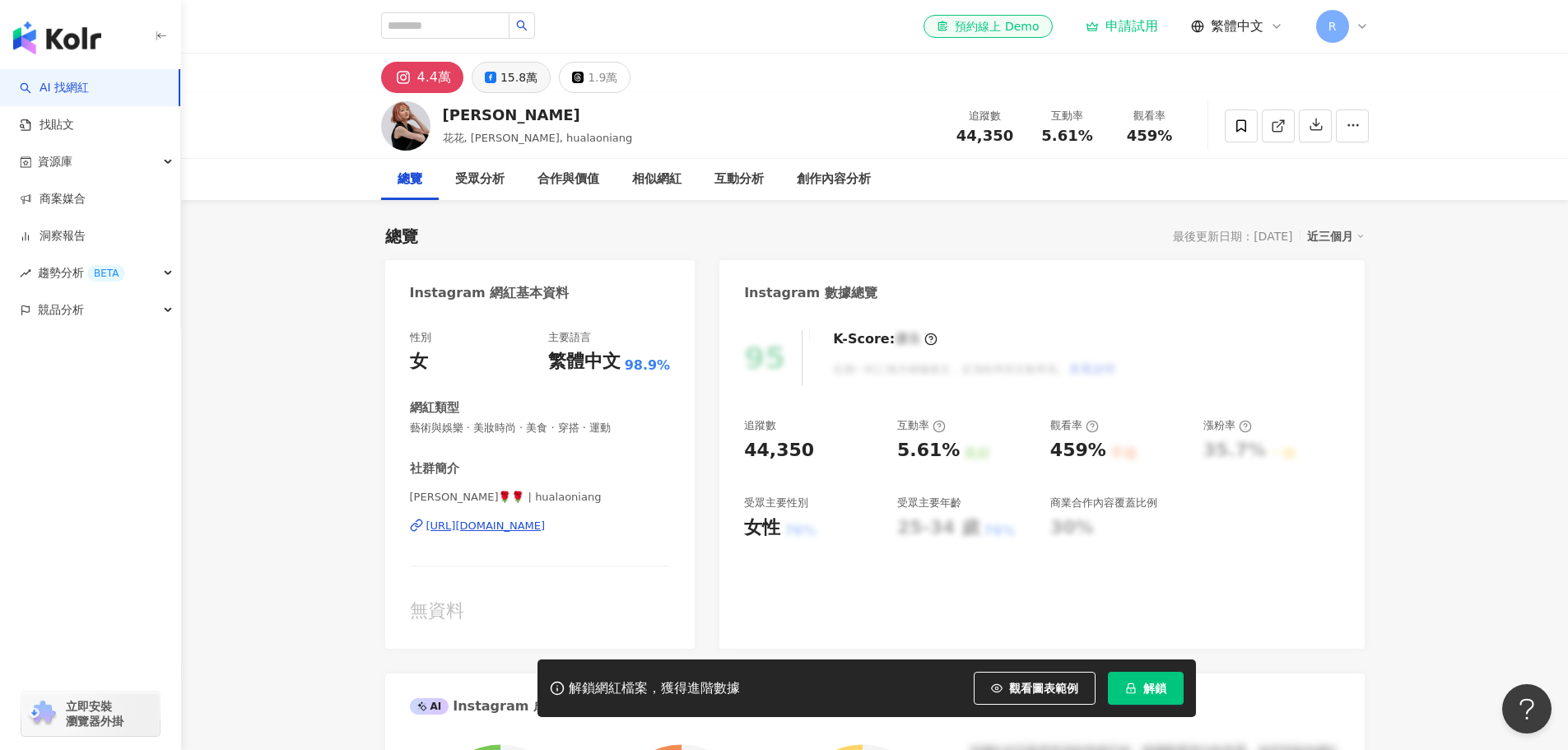
click at [500, 78] on div "15.8萬" at bounding box center [519, 77] width 37 height 23
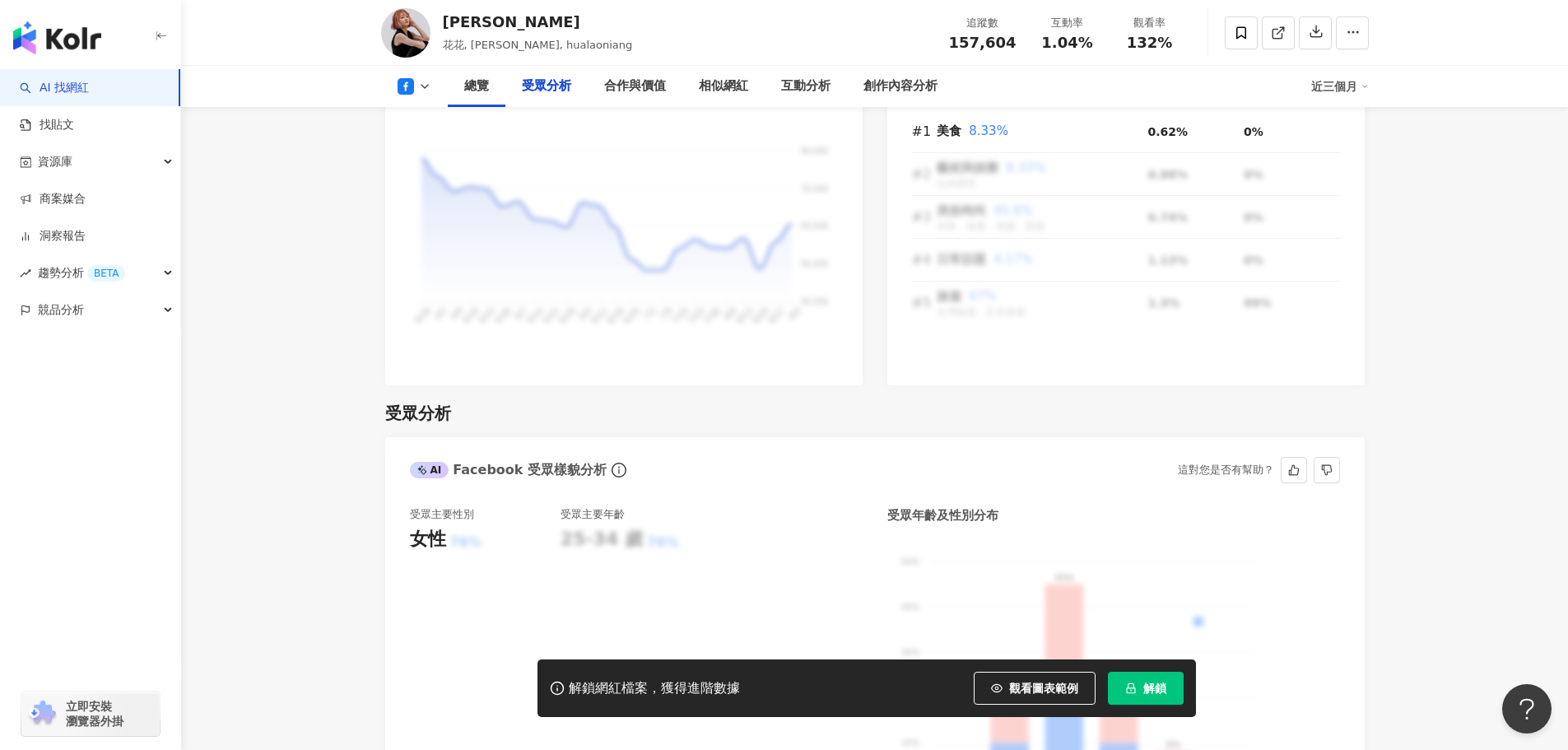
scroll to position [2388, 0]
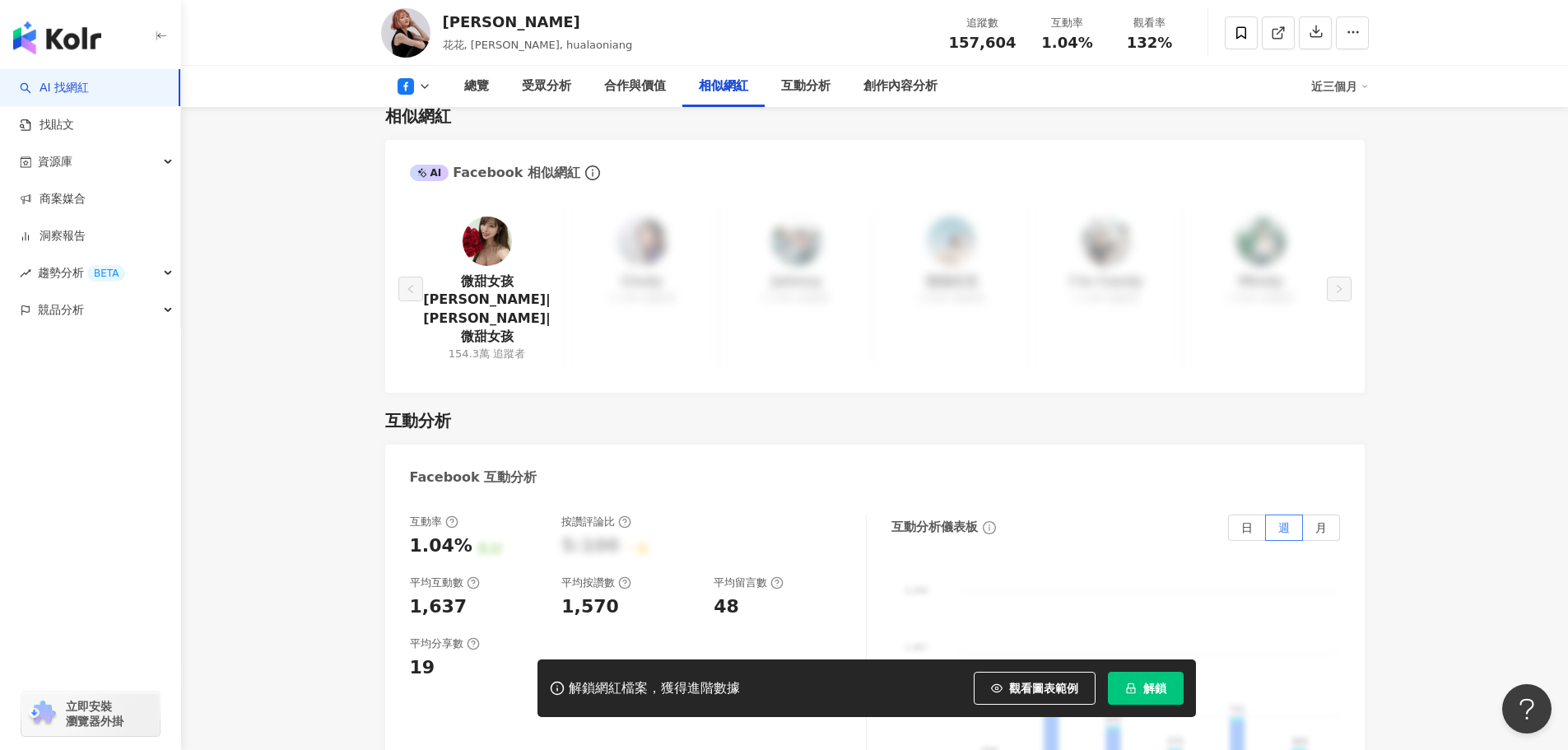
click at [499, 216] on img at bounding box center [487, 240] width 49 height 49
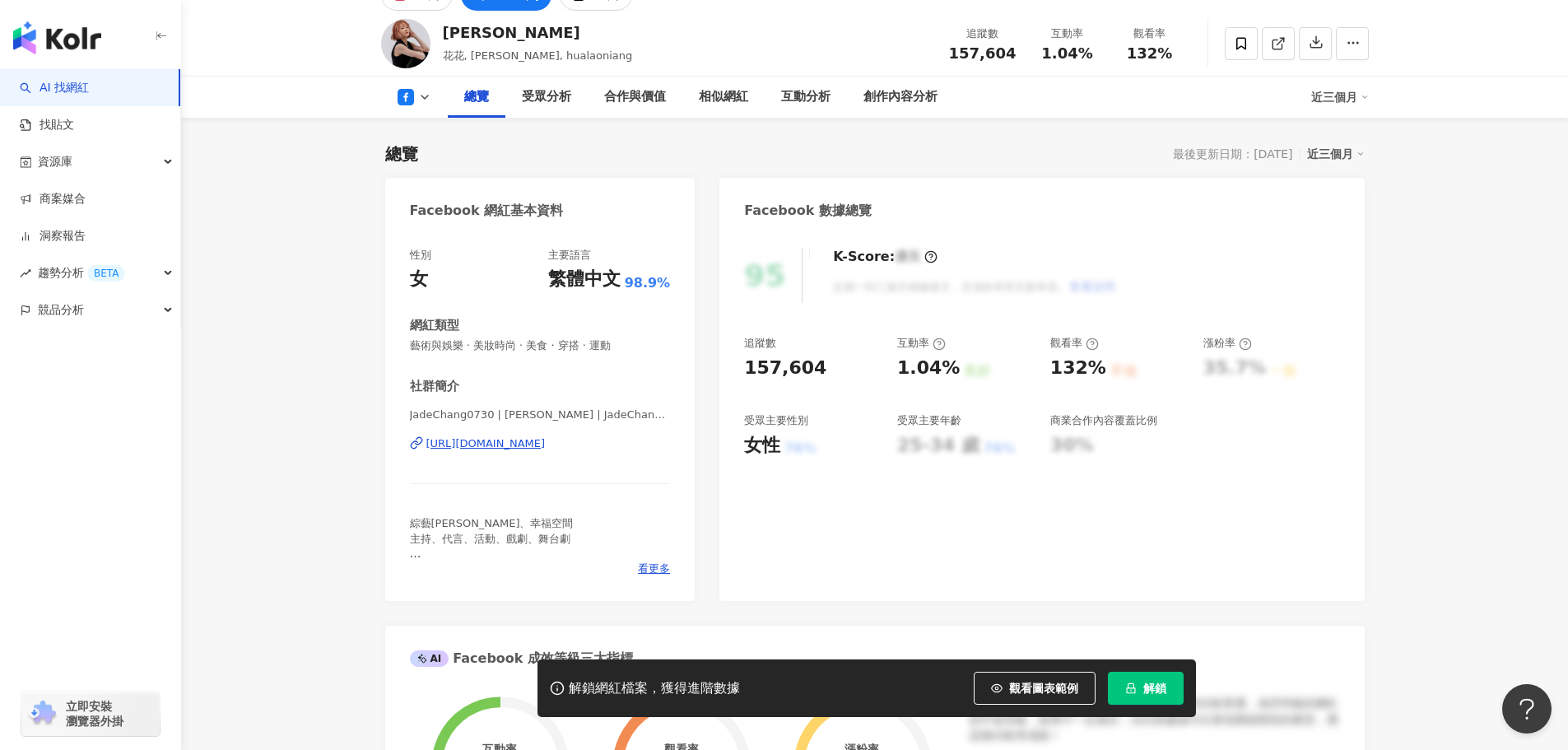
scroll to position [0, 0]
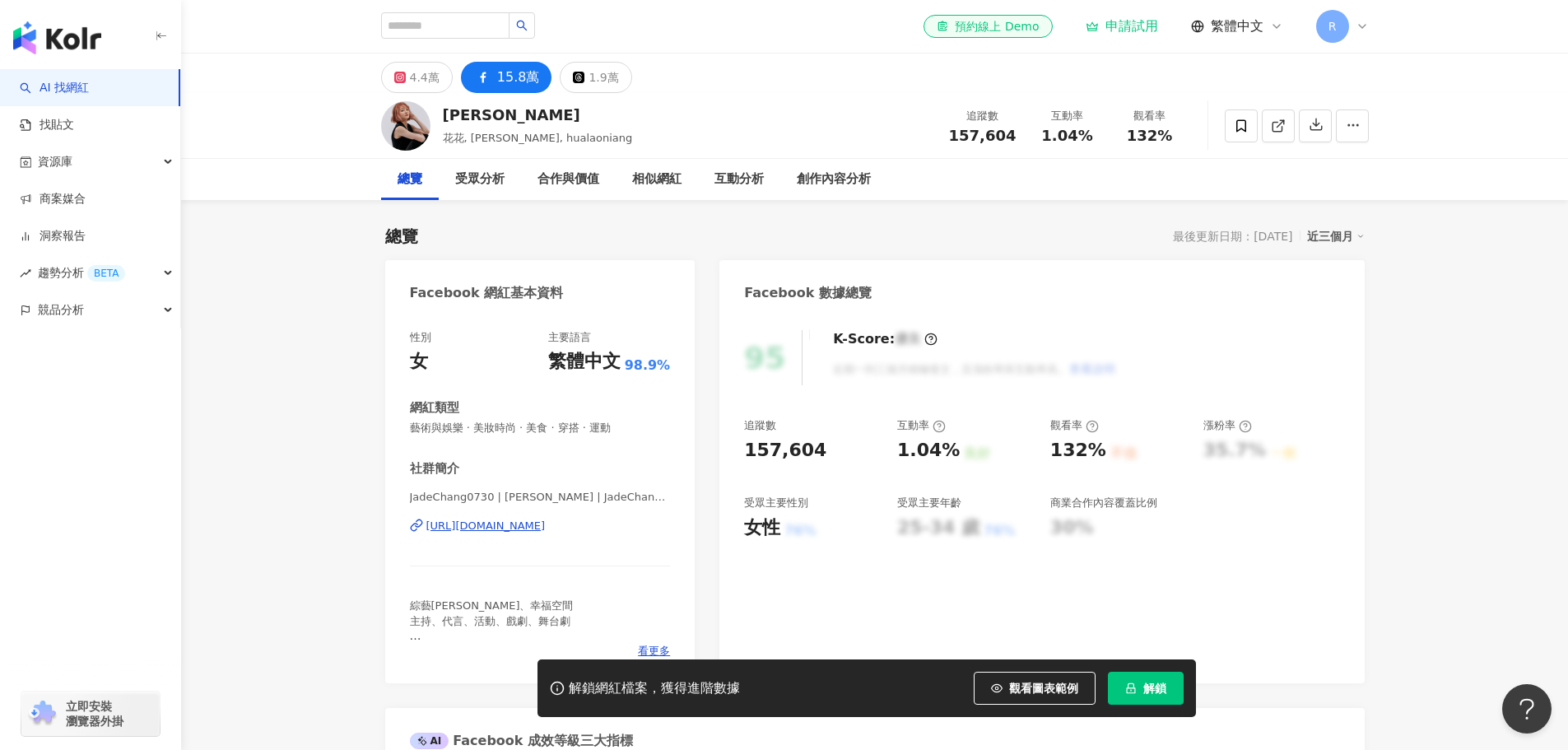
click at [1333, 237] on div "近三個月" at bounding box center [1336, 236] width 58 height 21
click at [738, 188] on div "互動分析" at bounding box center [739, 179] width 49 height 19
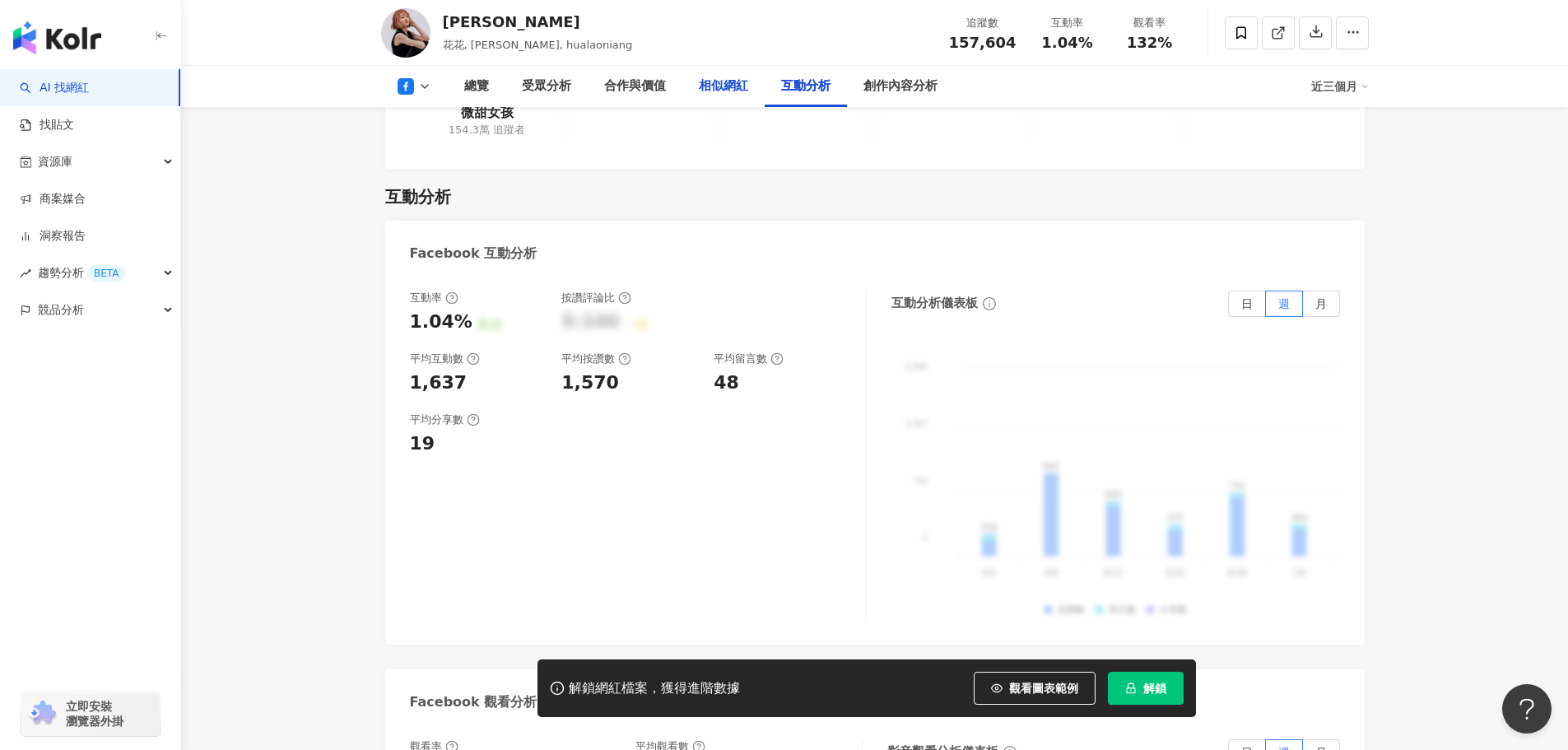
click at [718, 99] on div "相似網紅" at bounding box center [723, 86] width 83 height 41
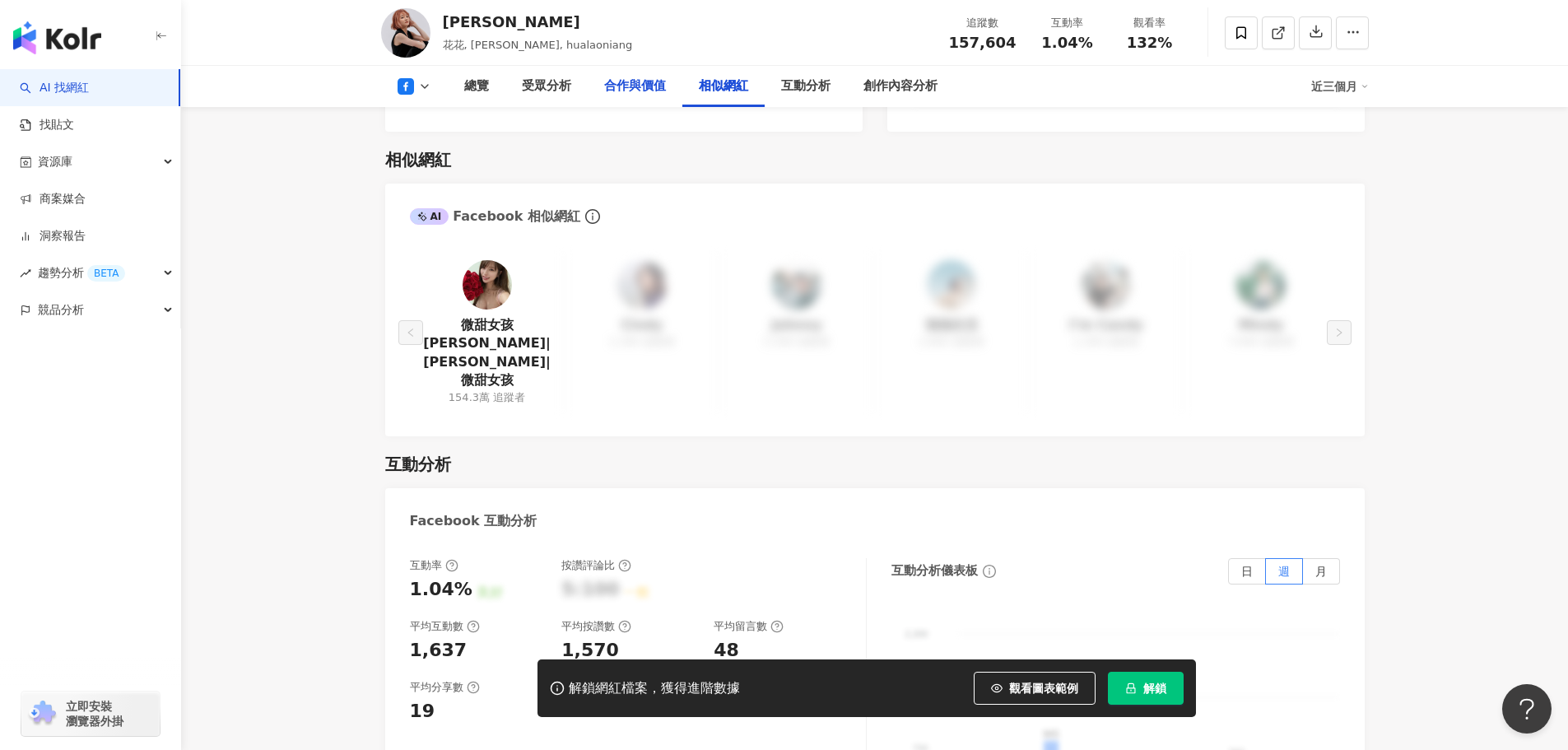
click at [648, 97] on div "合作與價值" at bounding box center [635, 86] width 95 height 41
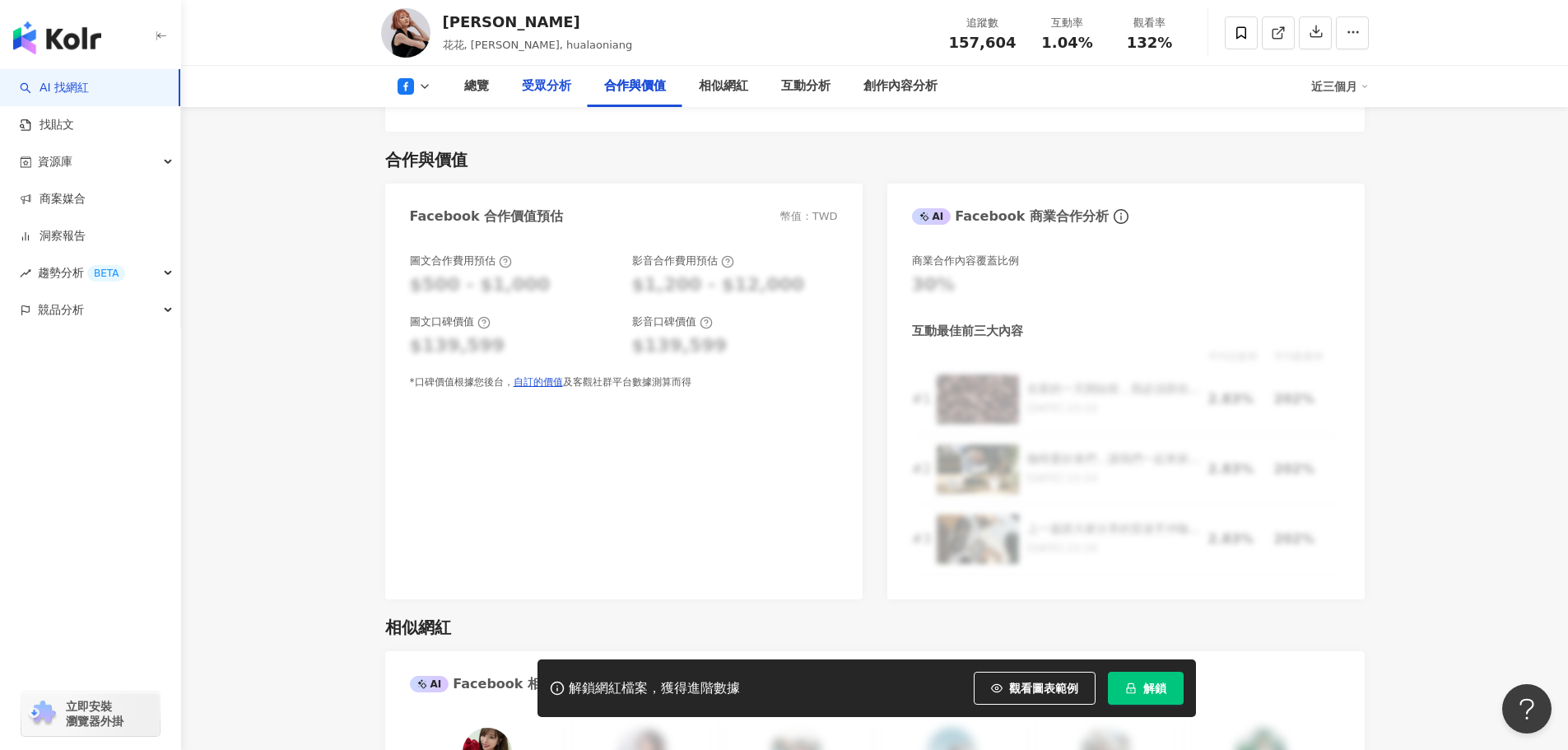
click at [582, 89] on div "受眾分析" at bounding box center [546, 86] width 83 height 41
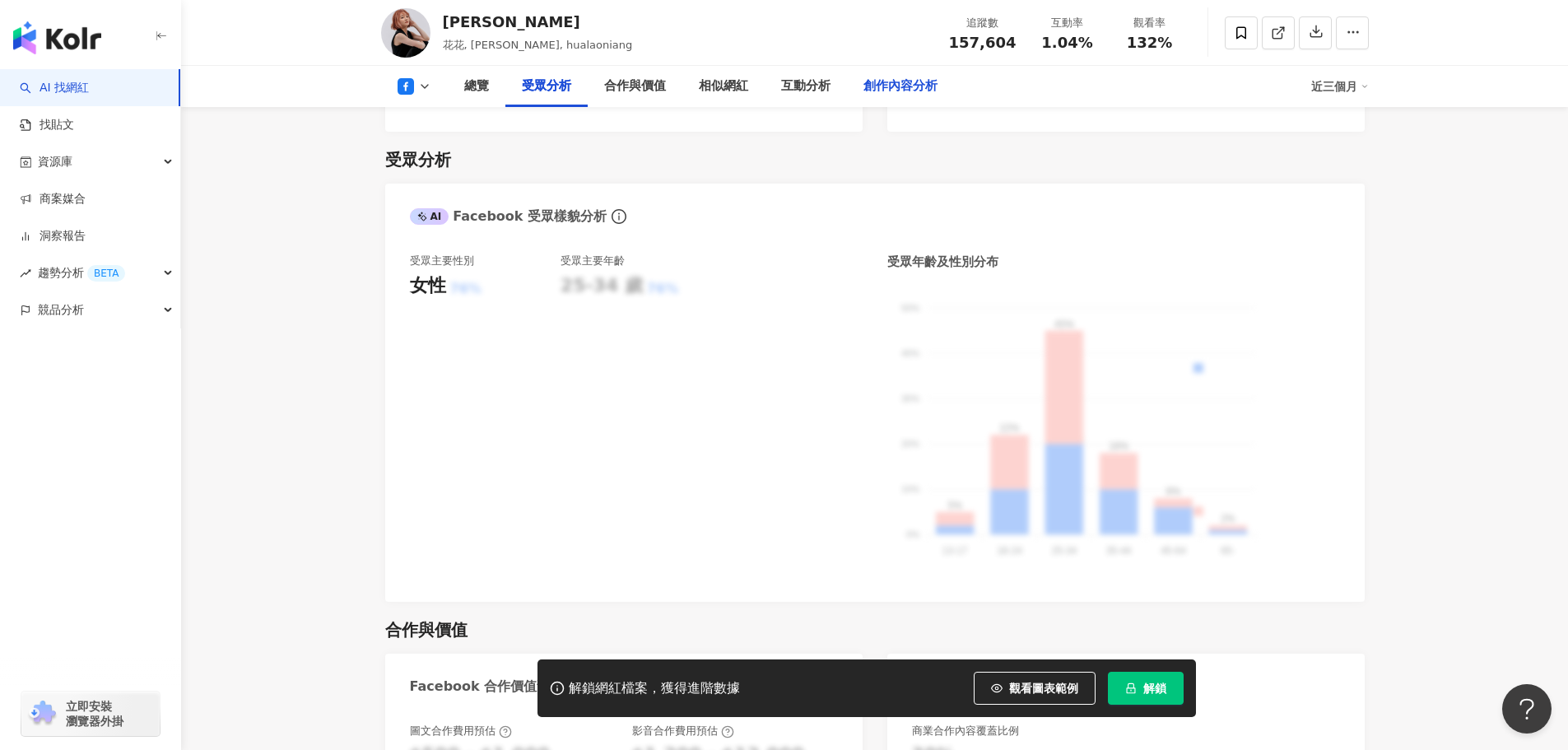
click at [897, 82] on div "創作內容分析" at bounding box center [901, 86] width 74 height 19
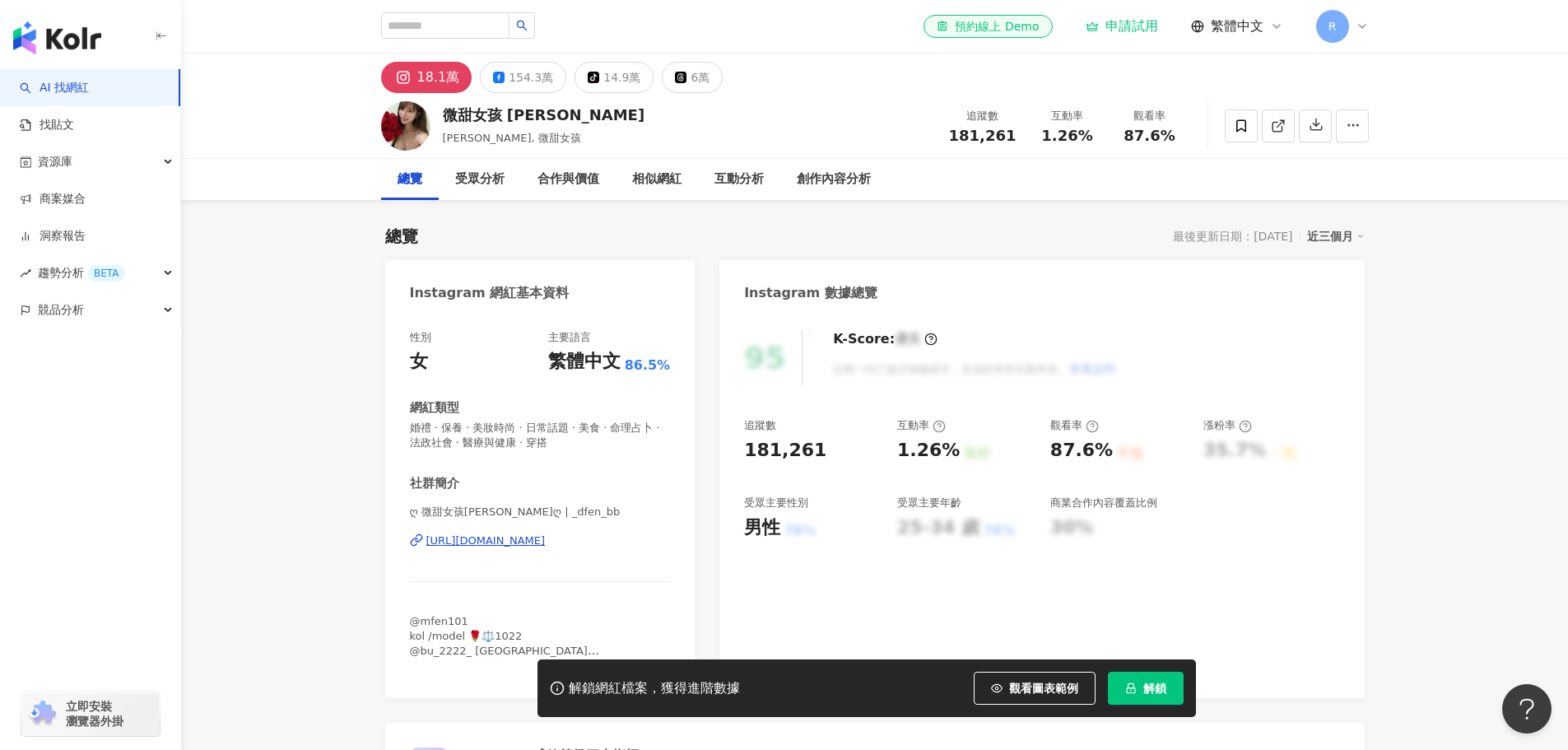
click at [1230, 523] on div "追蹤數 181,261 互動率 1.26% 良好 觀看率 87.6% 不佳 漲粉率 35.7% 一般 受眾主要性別 男性 76% 受眾主要年齡 25-34 歲…" at bounding box center [1041, 479] width 595 height 122
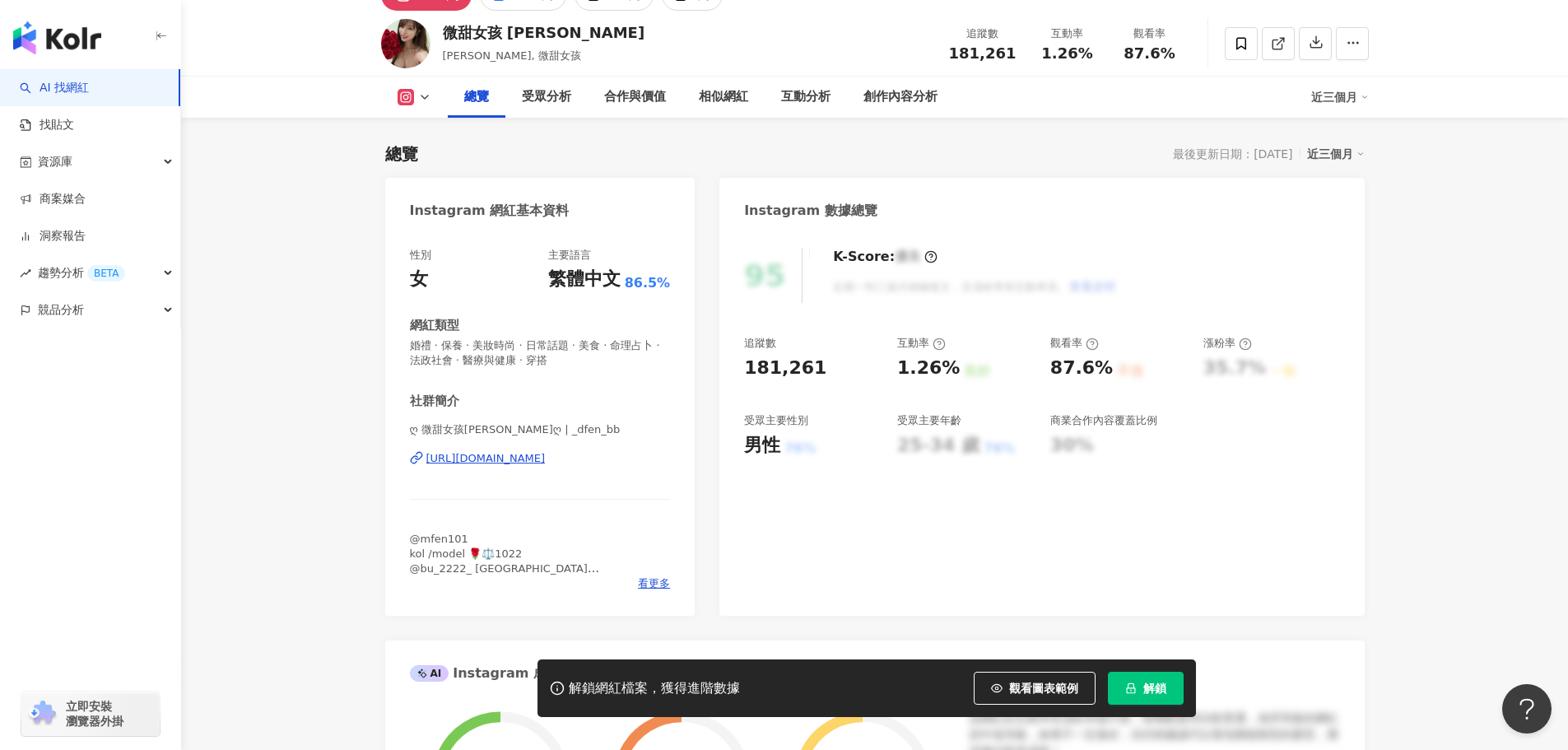
click at [1155, 252] on div "95 K-Score : 優良 近期一到三個月積極發文，且漲粉率與互動率高。 查看說明" at bounding box center [1041, 275] width 595 height 55
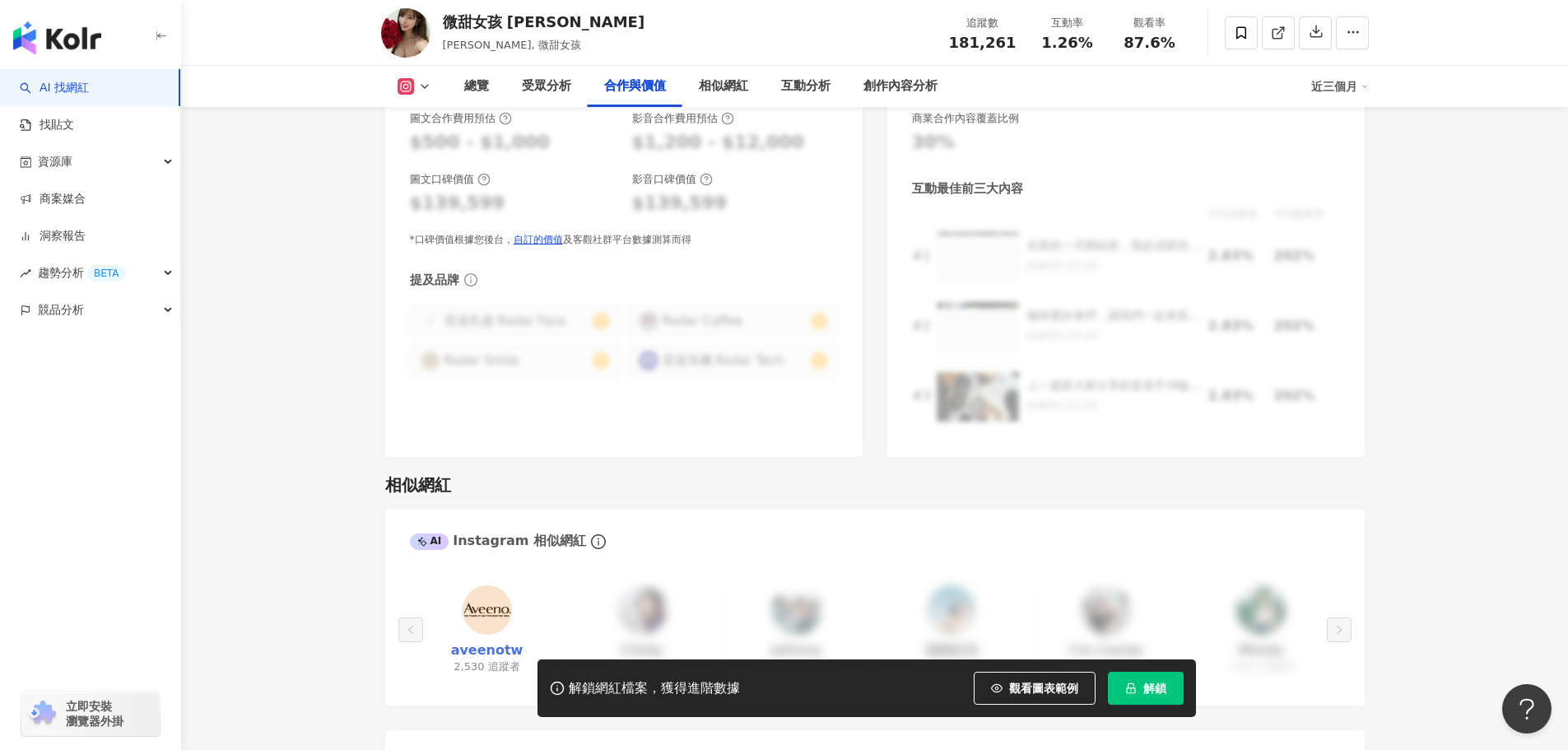
scroll to position [2635, 0]
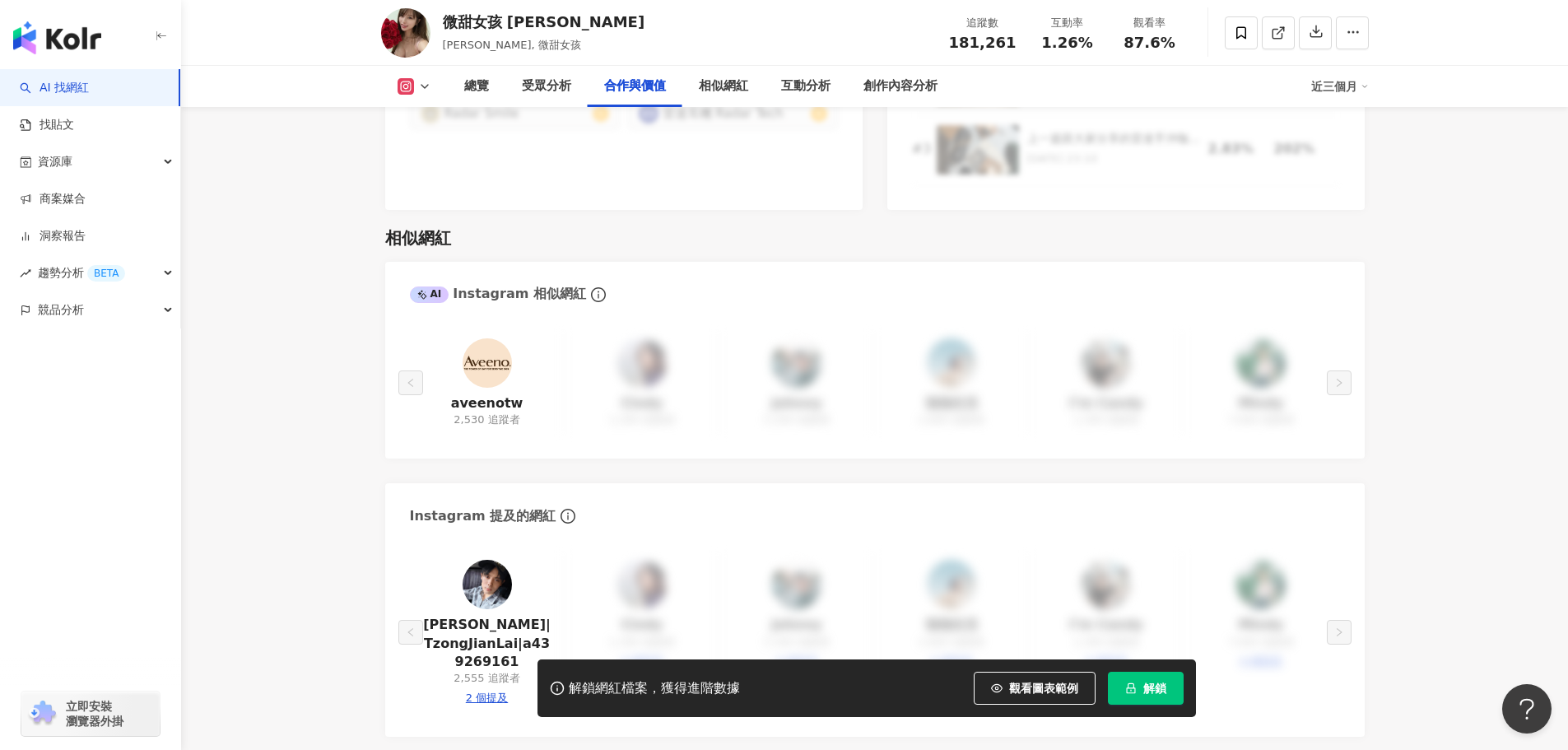
click at [512, 285] on div "AI Instagram 相似網紅" at bounding box center [498, 294] width 176 height 19
click at [43, 32] on img "button" at bounding box center [57, 37] width 88 height 32
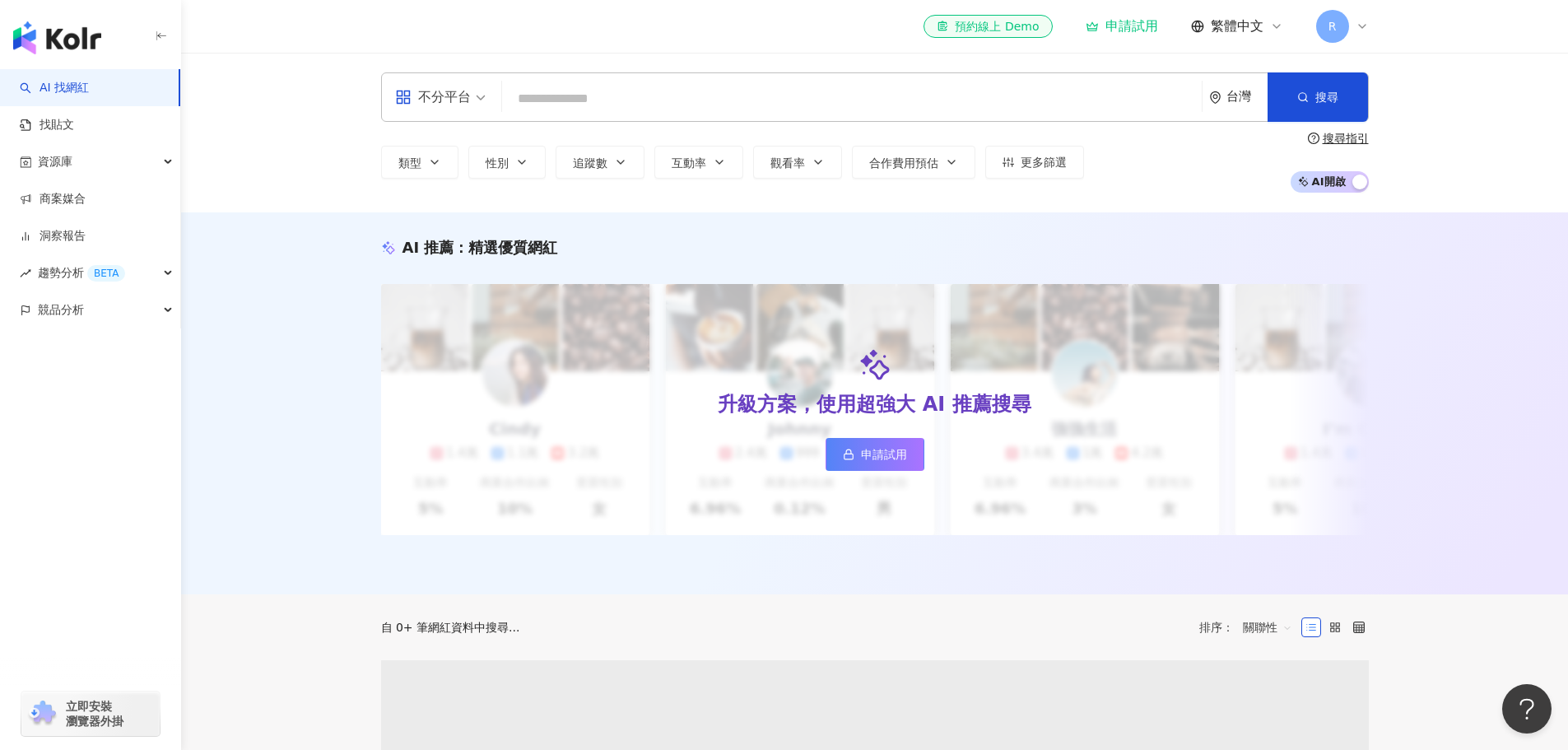
click at [818, 95] on input "search" at bounding box center [852, 99] width 687 height 32
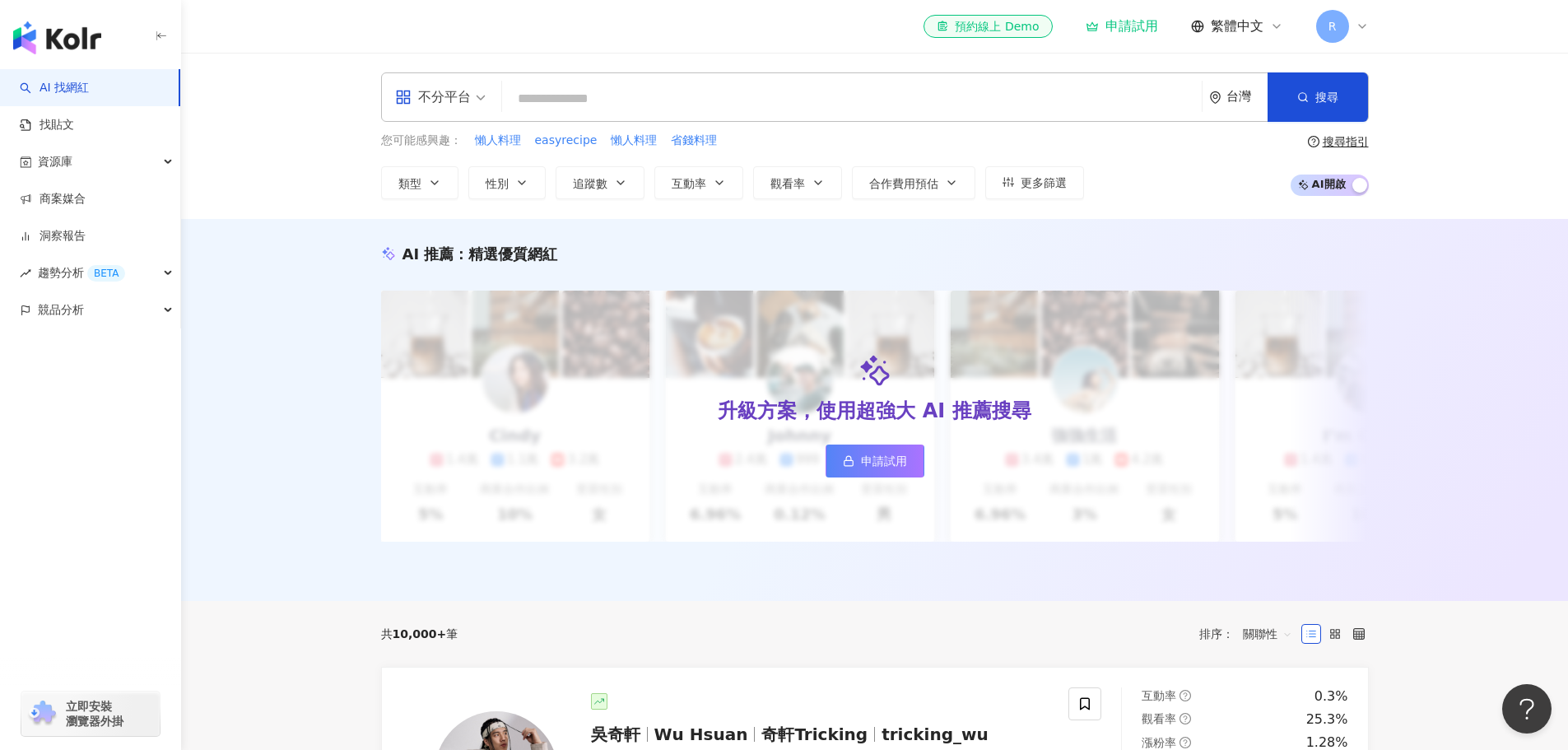
type input "*"
click at [567, 92] on input "search" at bounding box center [852, 99] width 687 height 32
paste input "******"
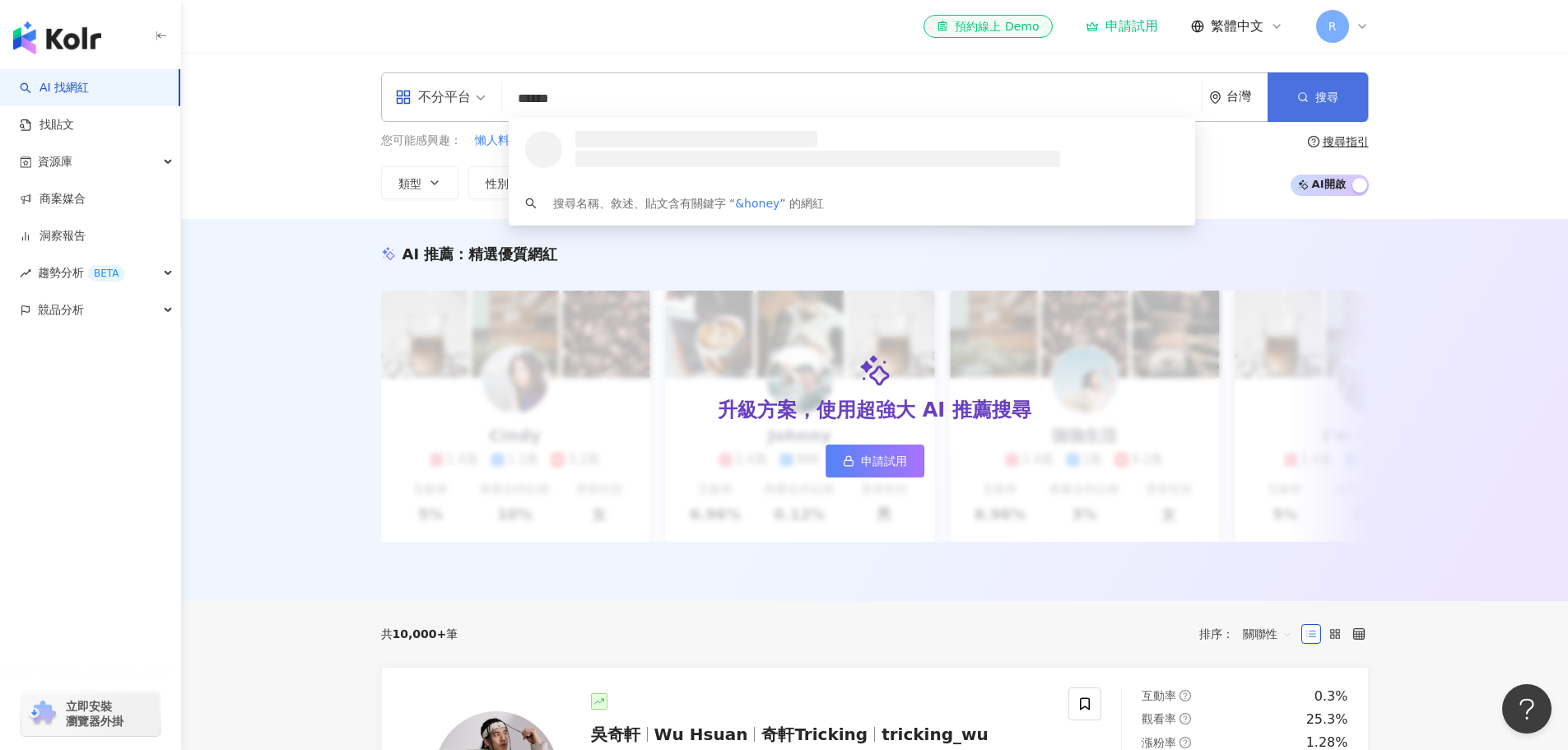
type input "******"
click at [1329, 88] on button "搜尋" at bounding box center [1317, 97] width 100 height 49
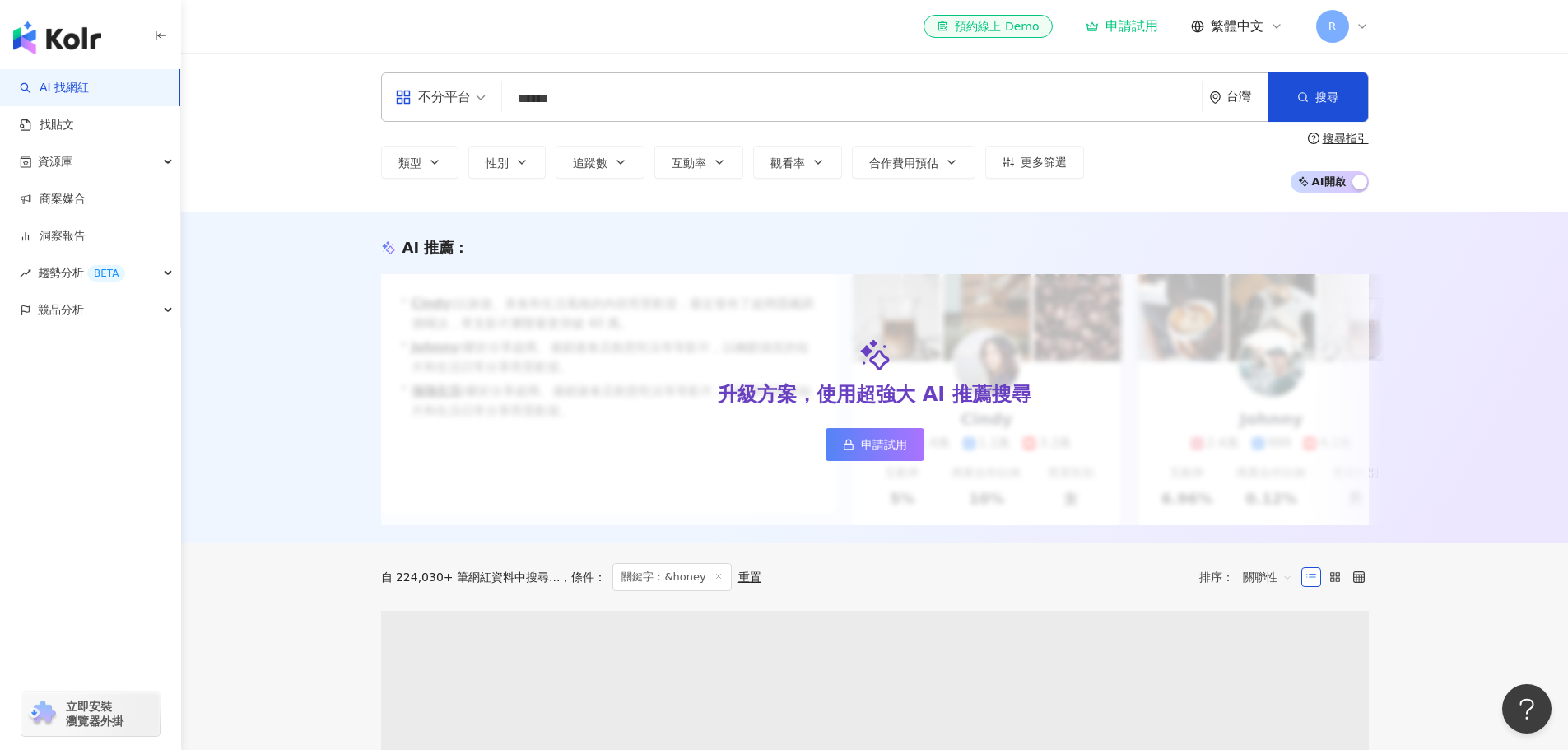
click at [473, 106] on span "不分平台" at bounding box center [441, 97] width 91 height 26
click at [603, 93] on input "******" at bounding box center [852, 99] width 687 height 32
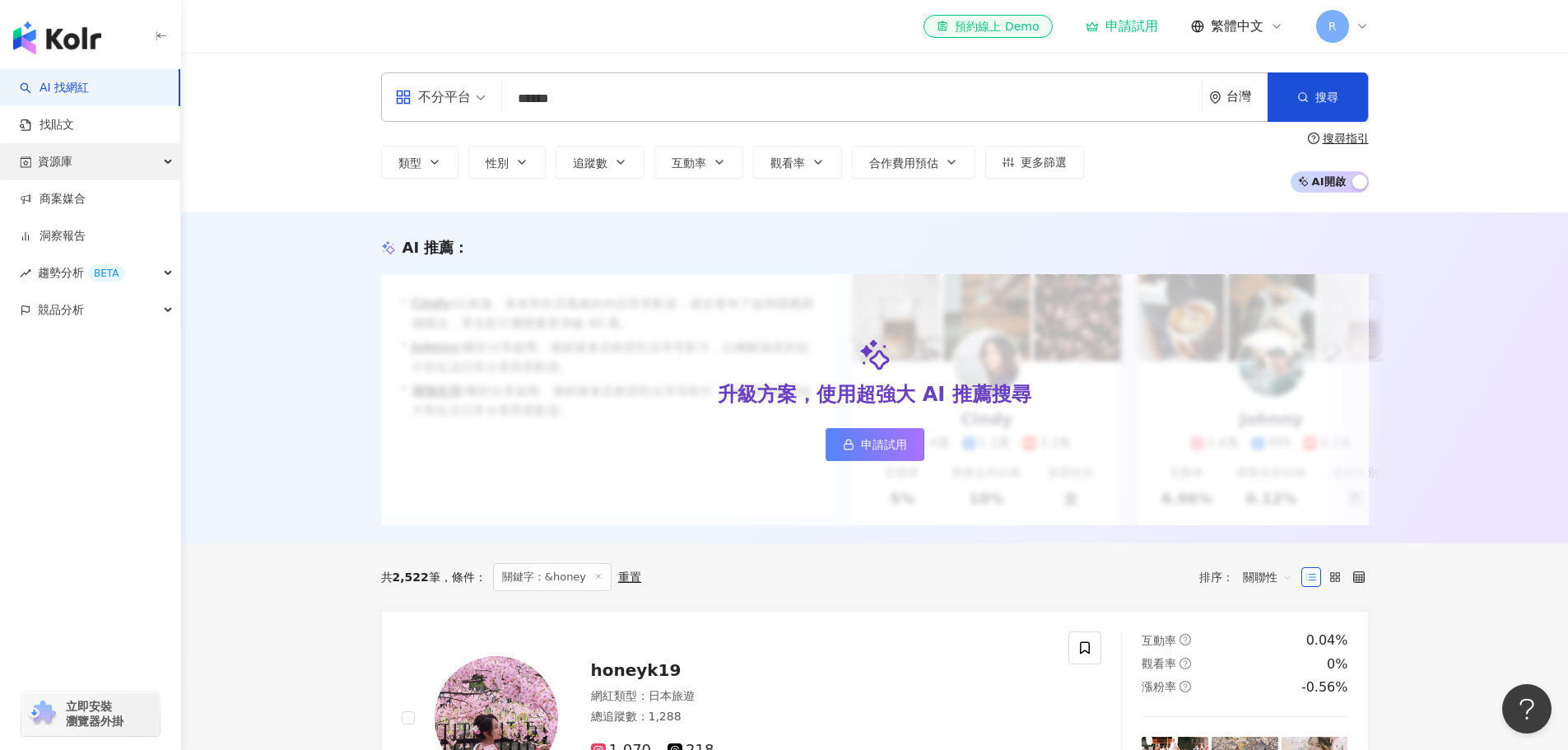
click at [83, 154] on div "資源庫" at bounding box center [90, 162] width 180 height 37
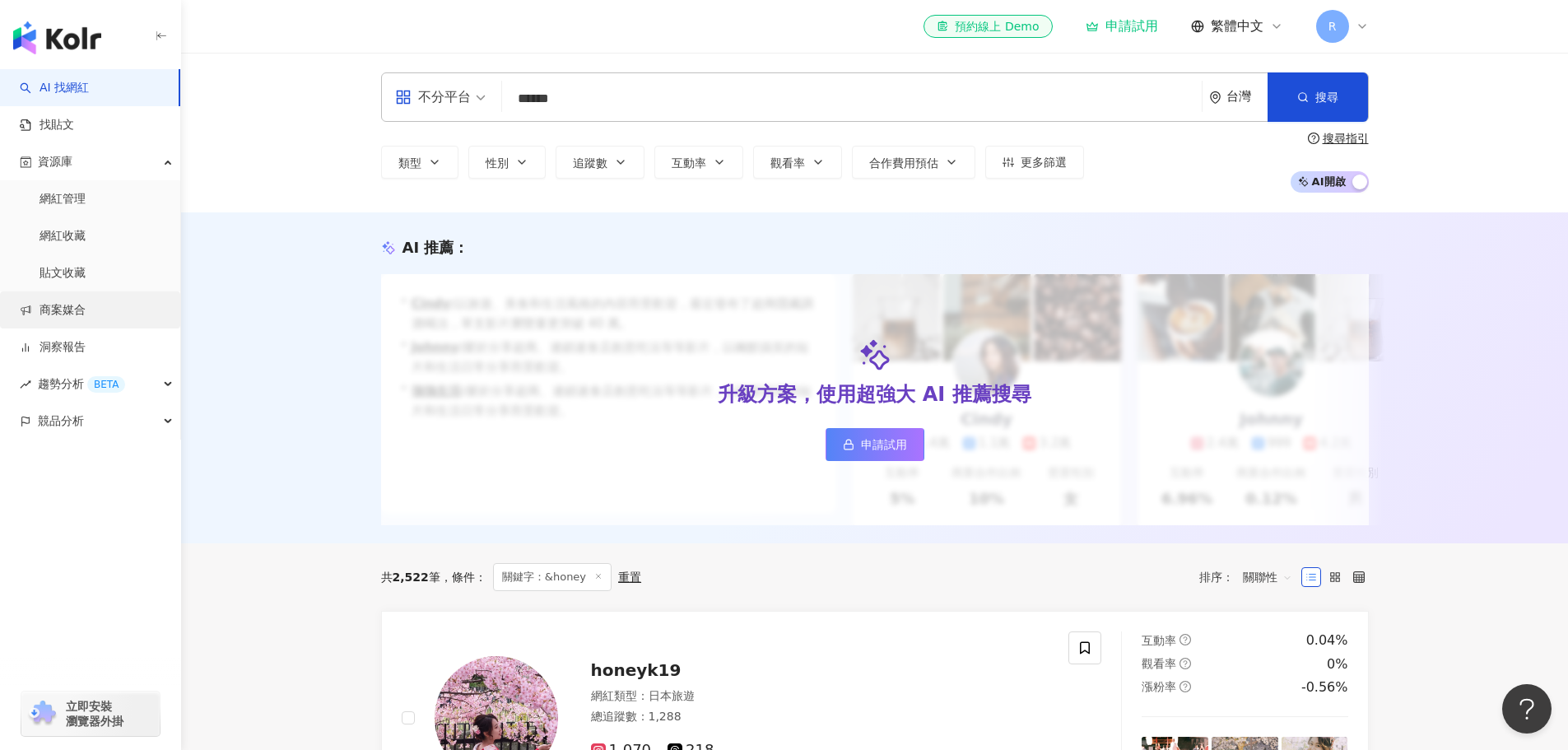
click at [85, 303] on link "商案媒合" at bounding box center [52, 311] width 66 height 17
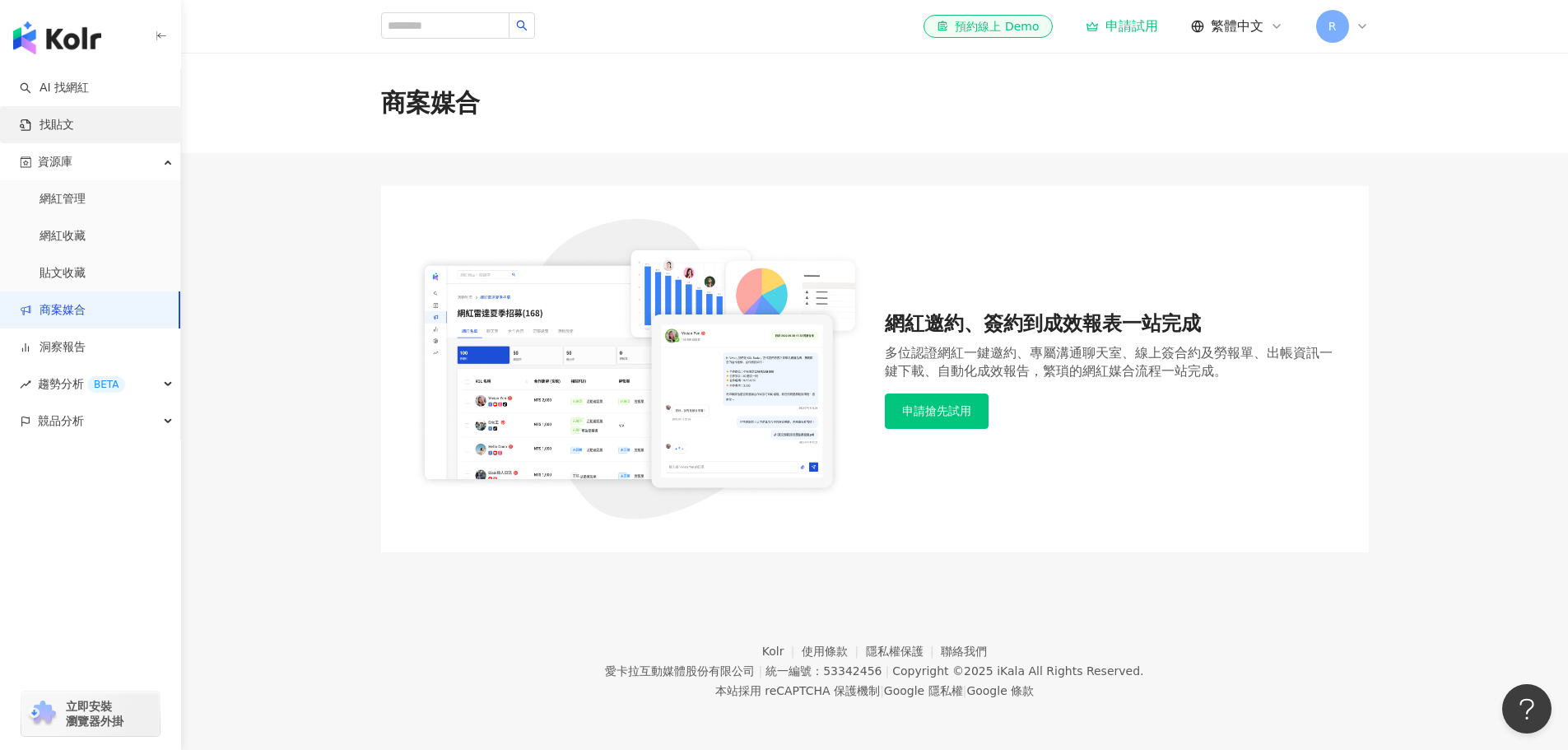
click at [71, 134] on link "找貼文" at bounding box center [46, 125] width 55 height 17
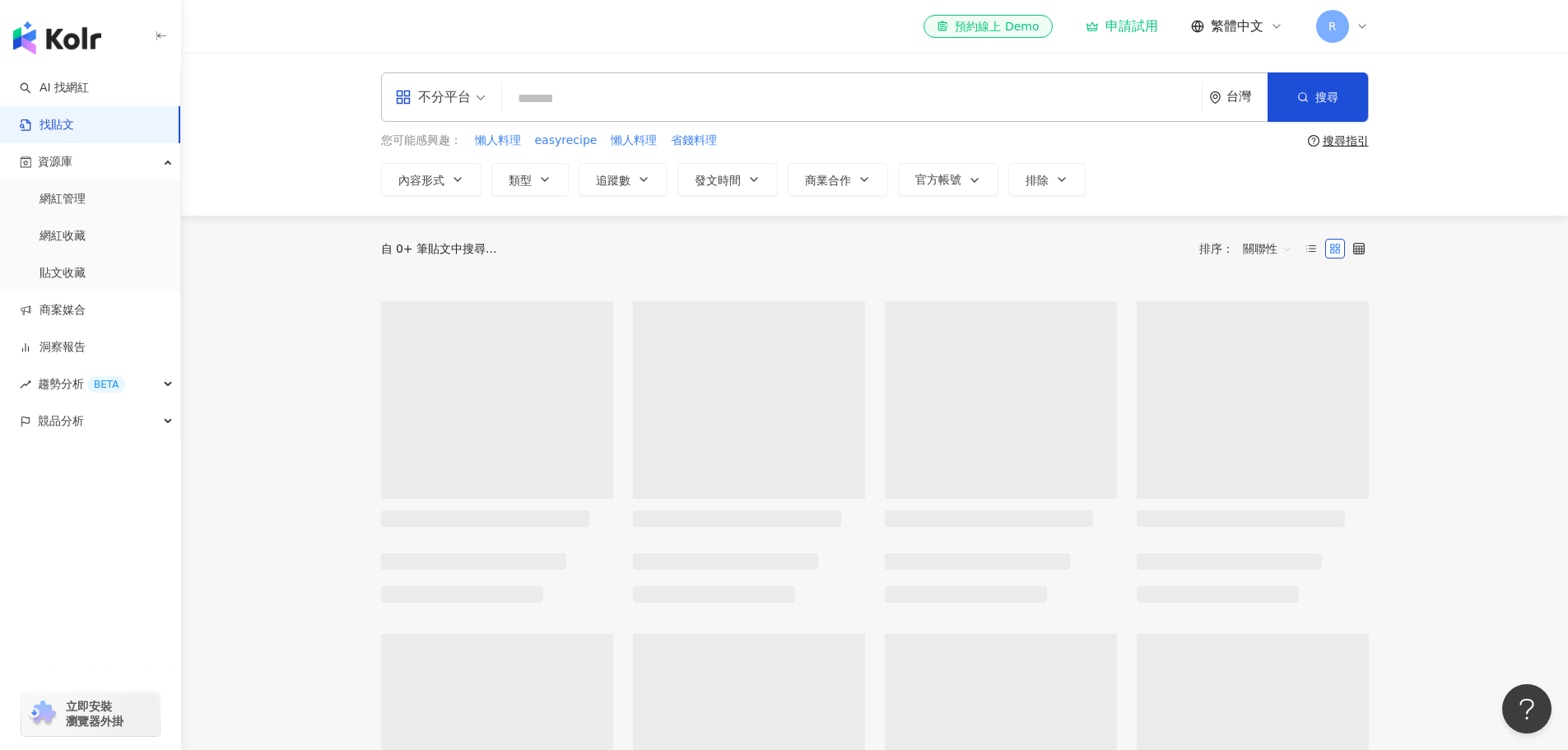
click at [735, 91] on input "search" at bounding box center [852, 98] width 687 height 35
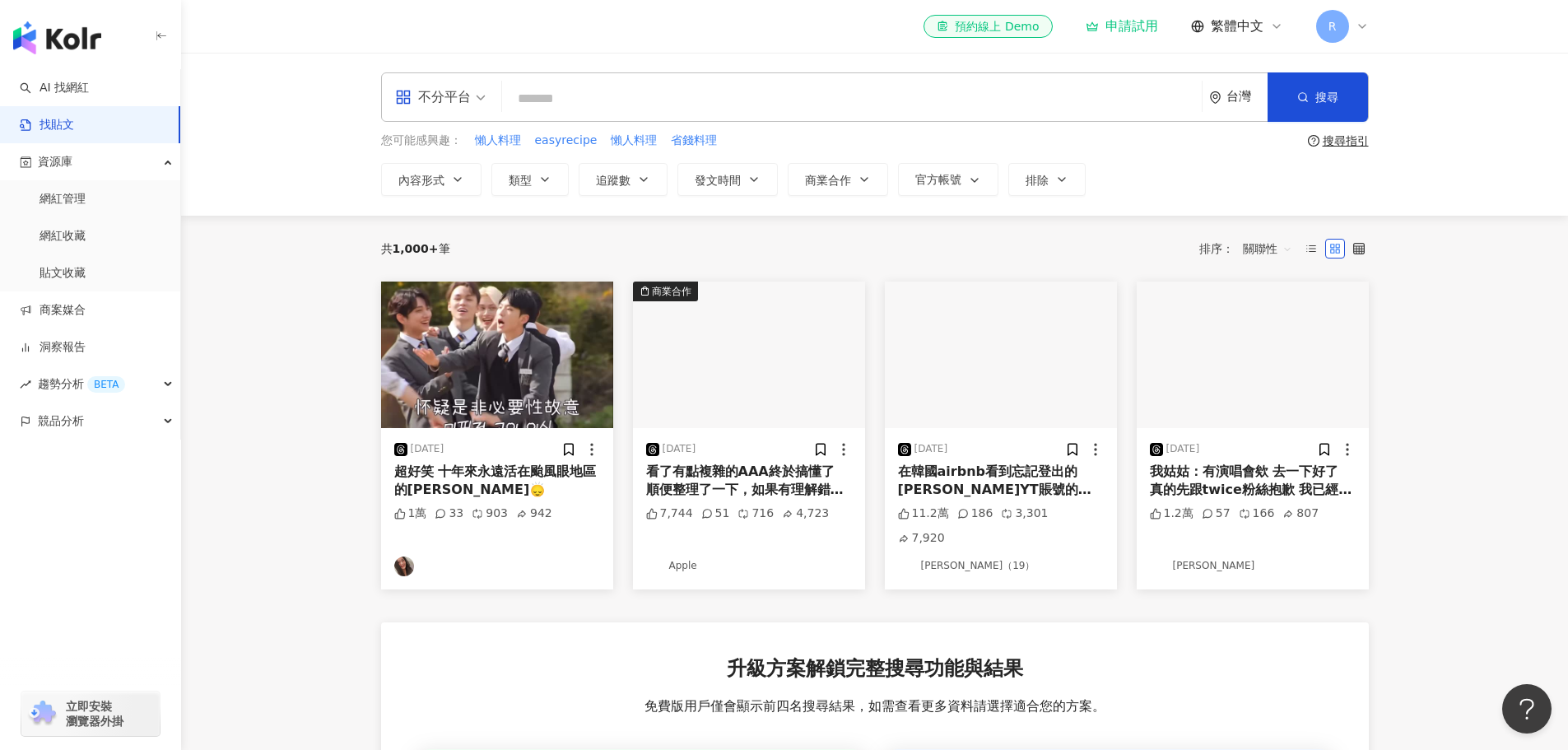
paste input "******"
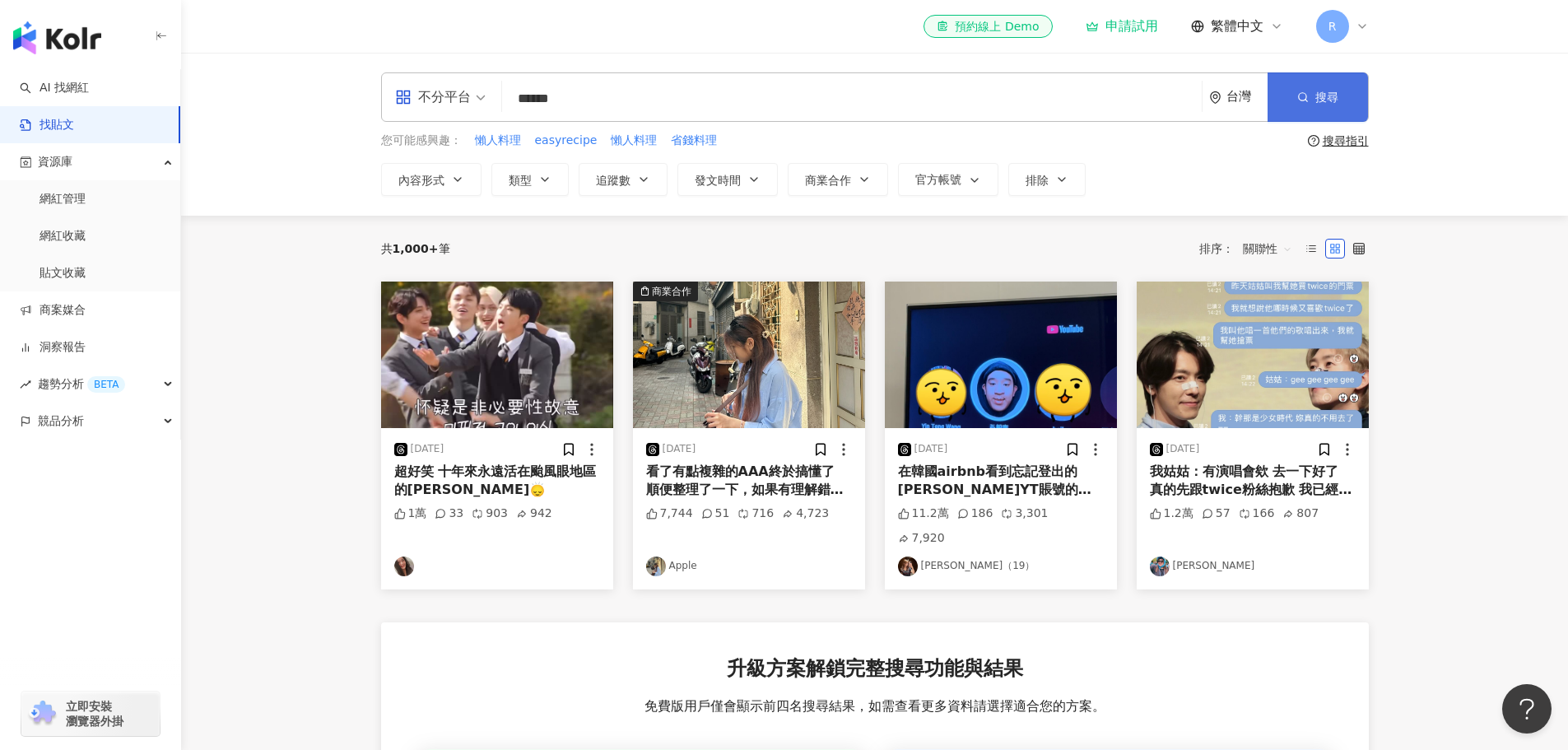
click at [1323, 96] on span "搜尋" at bounding box center [1327, 97] width 23 height 13
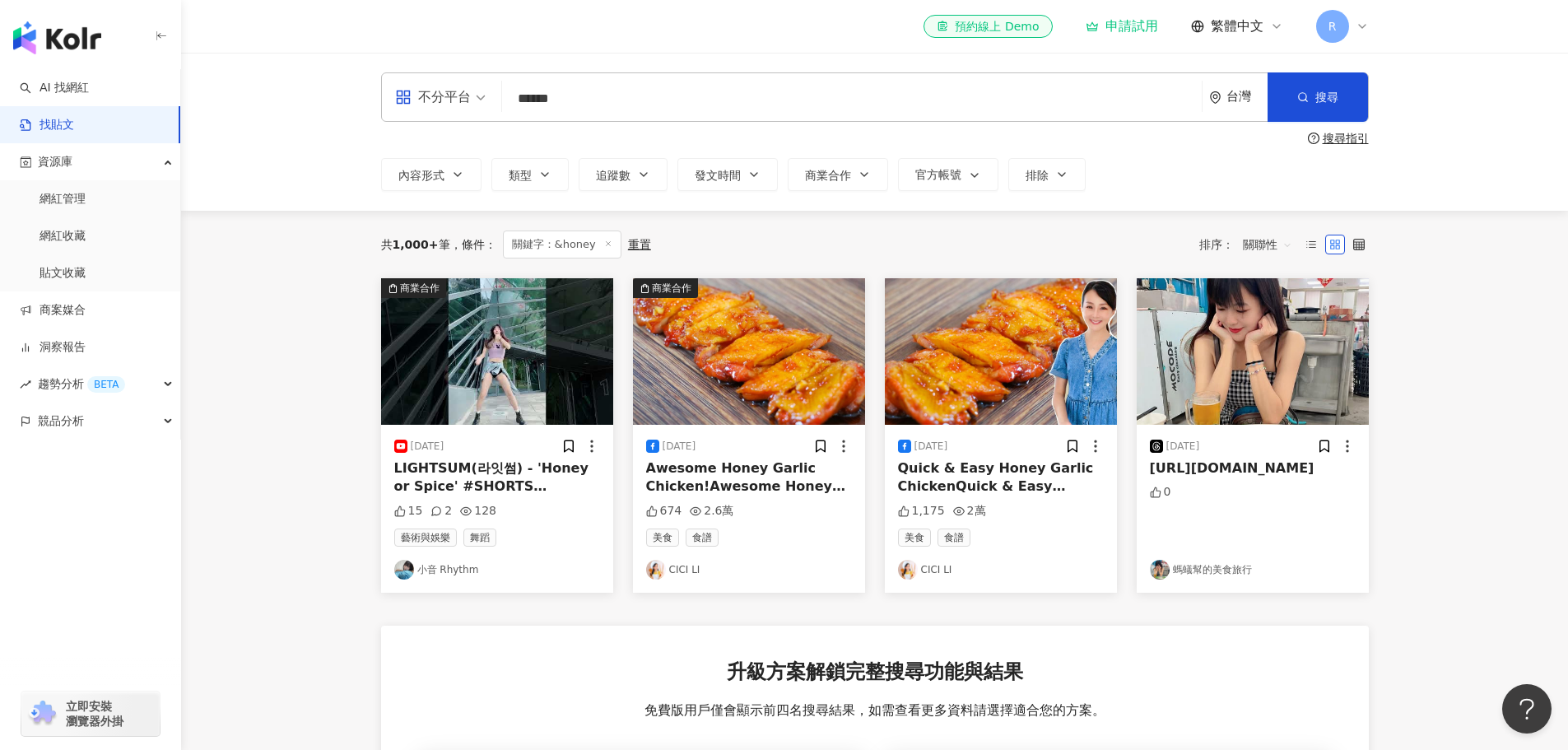
click at [610, 104] on input "******" at bounding box center [852, 98] width 687 height 35
drag, startPoint x: 629, startPoint y: 97, endPoint x: 445, endPoint y: 70, distance: 186.0
click at [445, 80] on div "不分平台 &honey ****** 台灣 搜尋" at bounding box center [875, 97] width 988 height 49
type input "***"
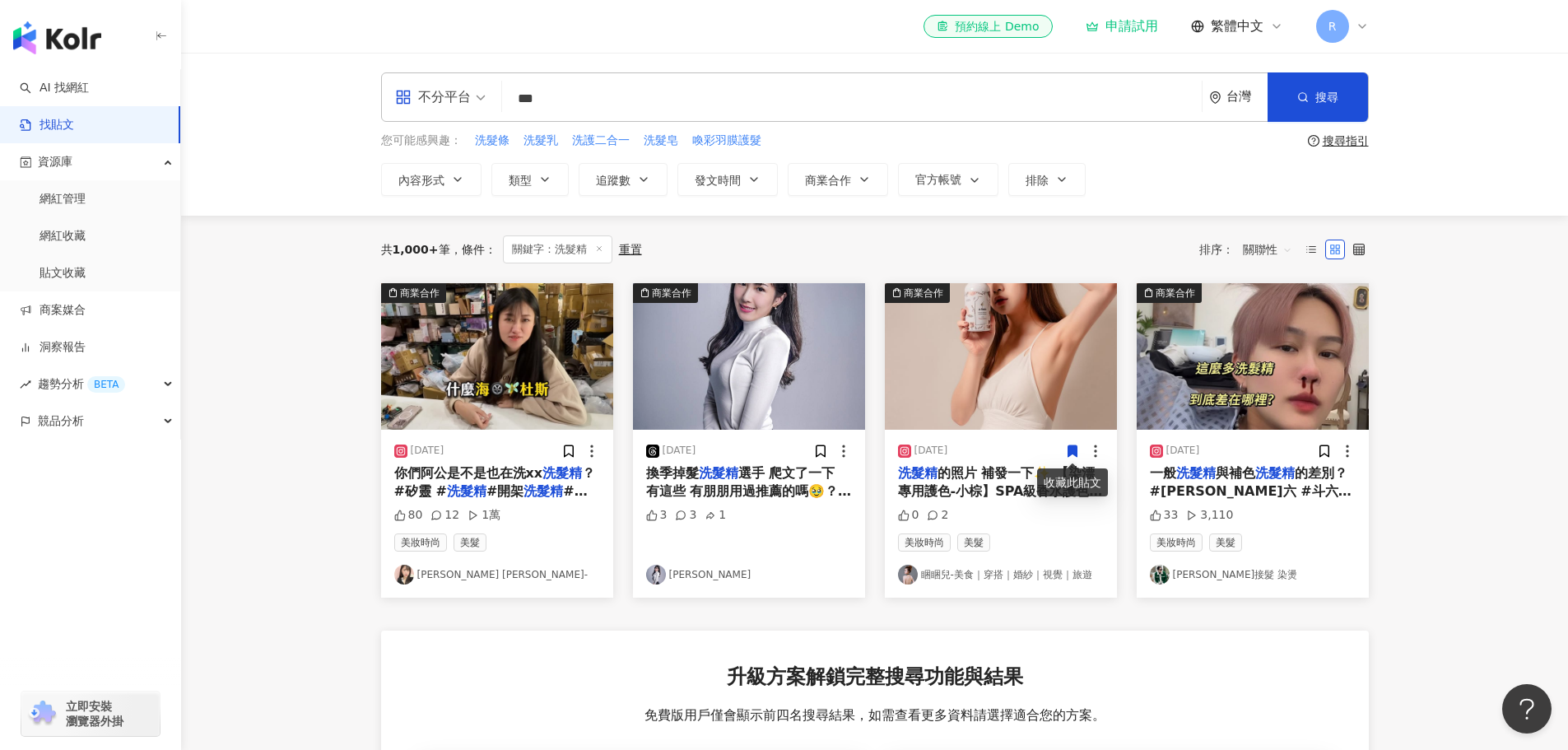
click at [463, 89] on div "不分平台" at bounding box center [433, 97] width 76 height 26
click at [445, 259] on div "Threads" at bounding box center [445, 265] width 93 height 20
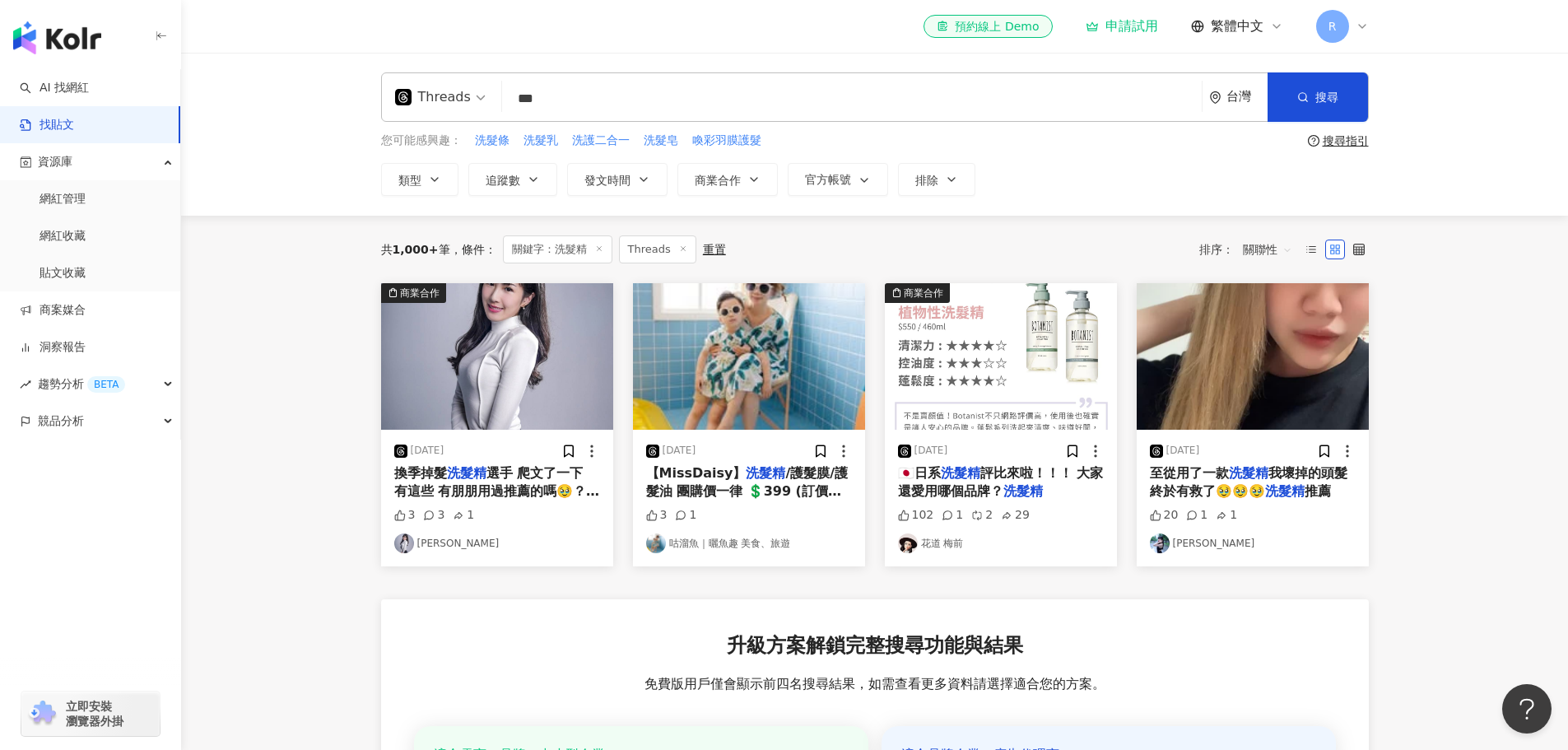
click at [976, 371] on img "button" at bounding box center [1001, 356] width 232 height 147
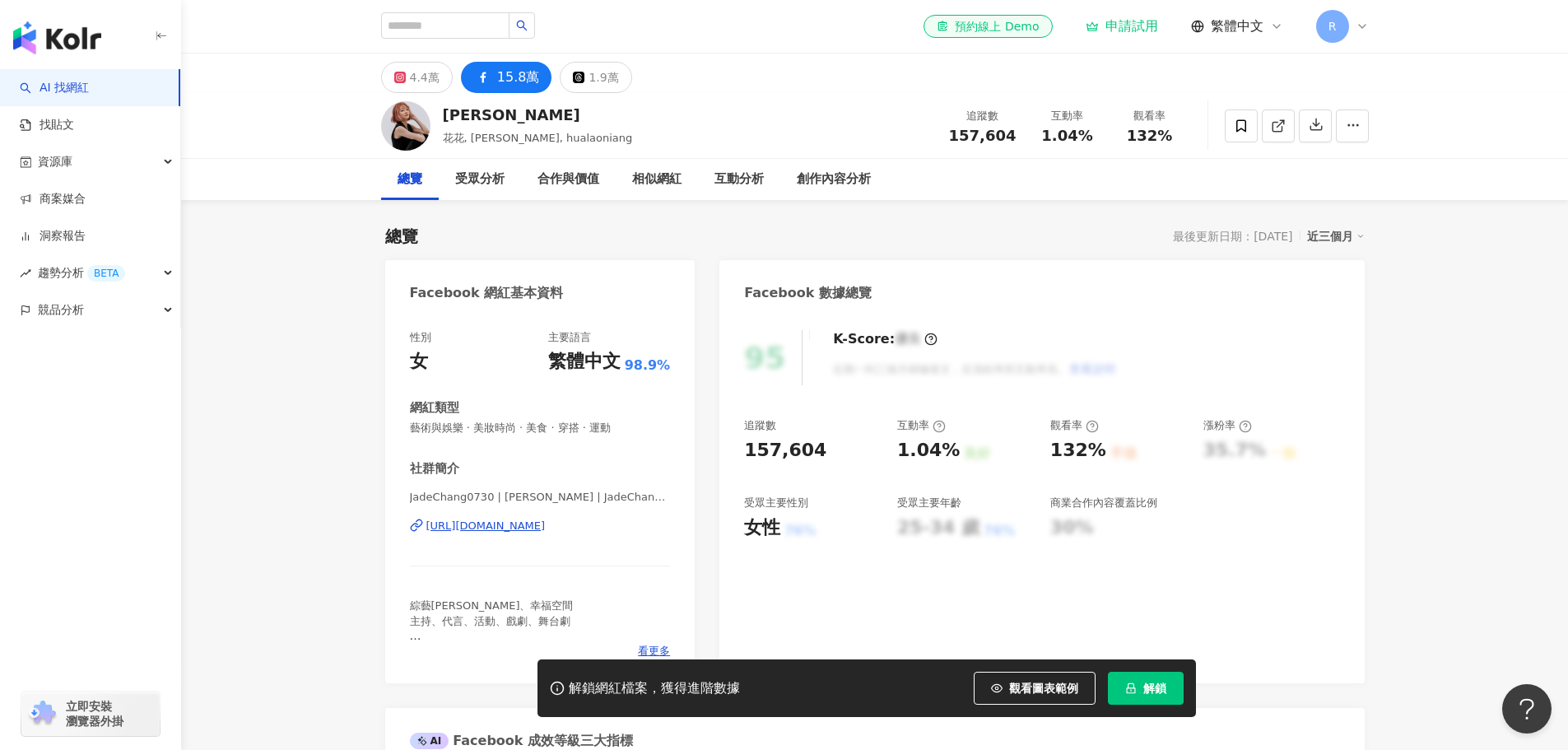
click at [415, 135] on img at bounding box center [405, 125] width 49 height 49
click at [476, 188] on div "受眾分析" at bounding box center [480, 179] width 49 height 19
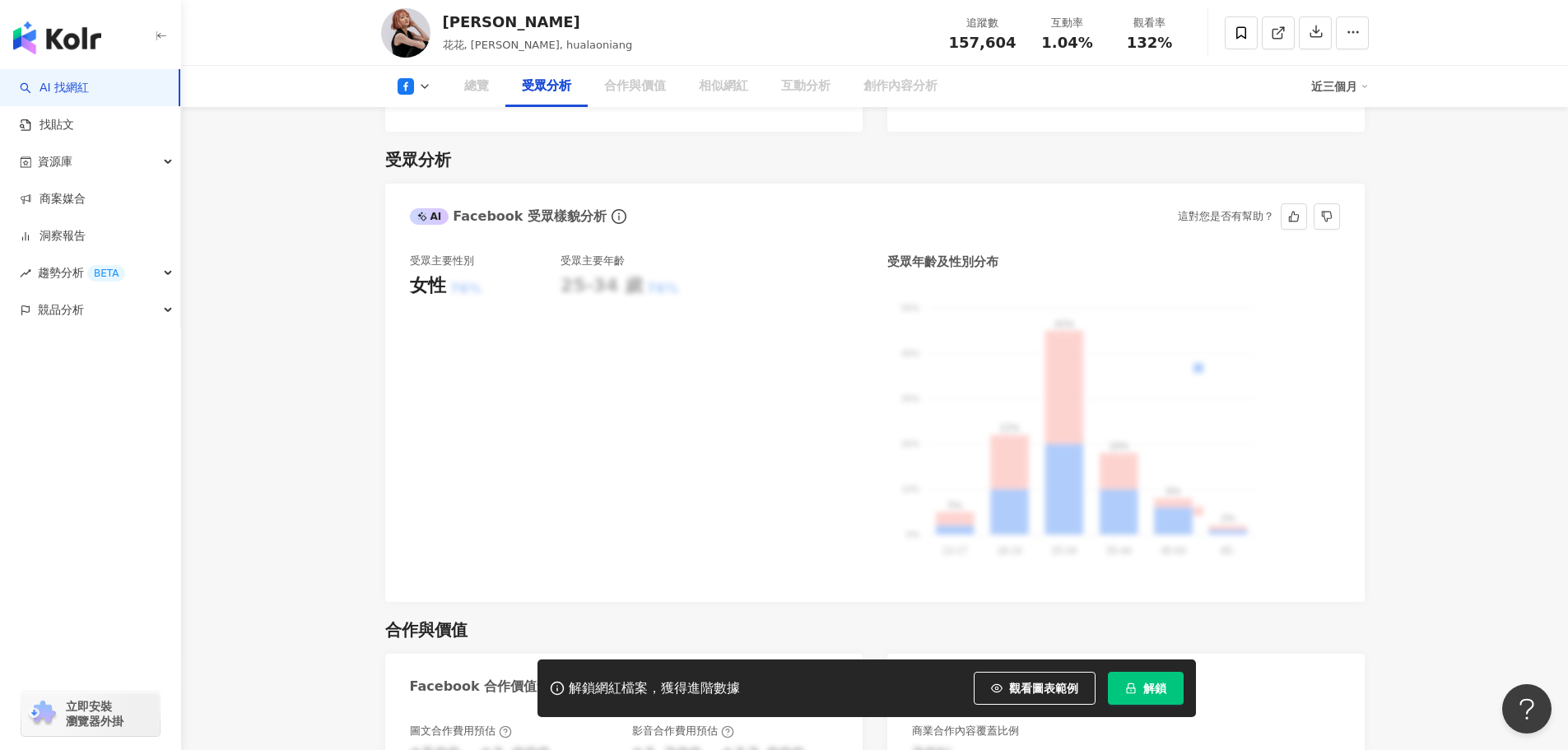
click at [474, 204] on div "AI Facebook 受眾樣貌分析" at bounding box center [520, 216] width 220 height 25
click at [482, 79] on div "總覽" at bounding box center [476, 86] width 25 height 19
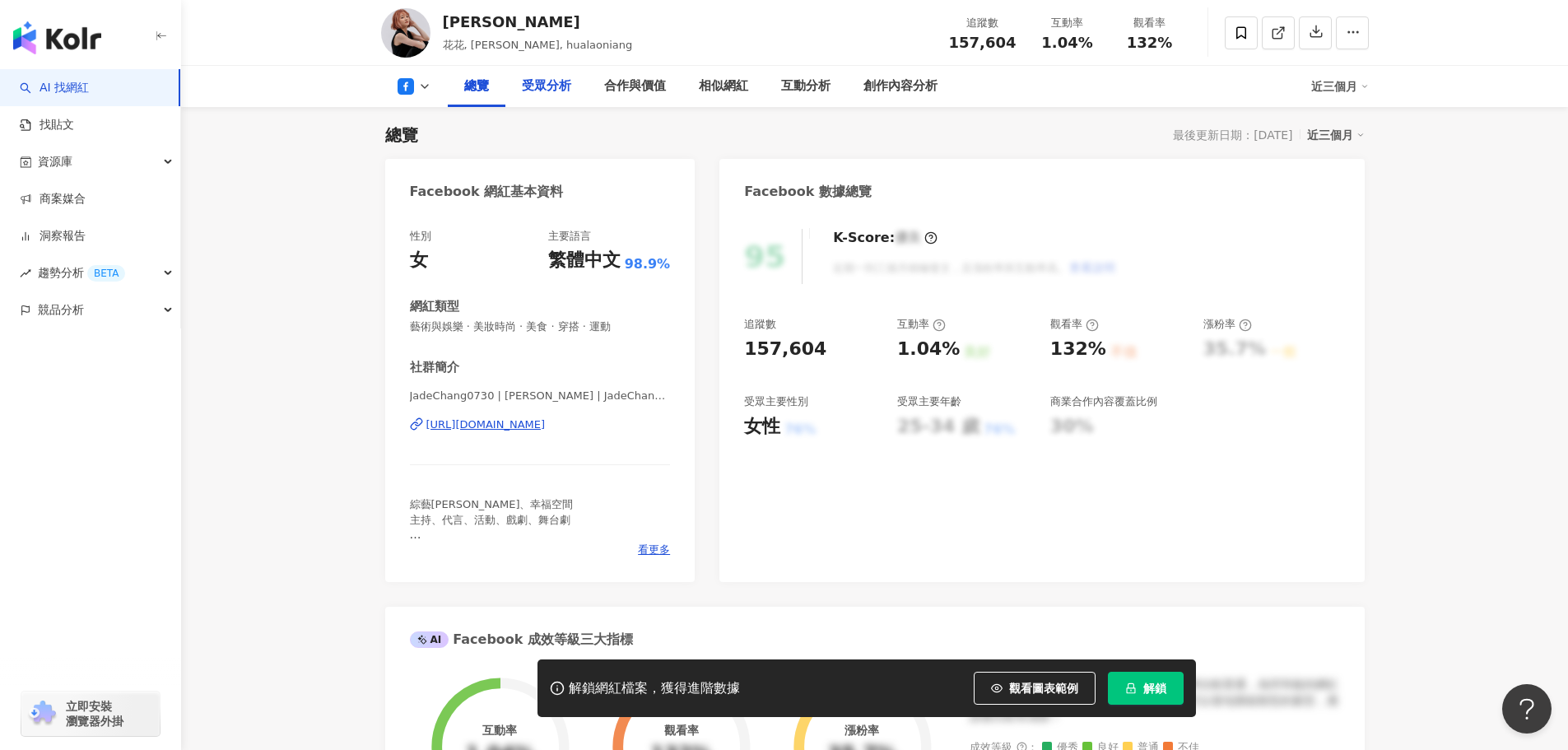
click at [542, 102] on div "受眾分析" at bounding box center [546, 86] width 83 height 41
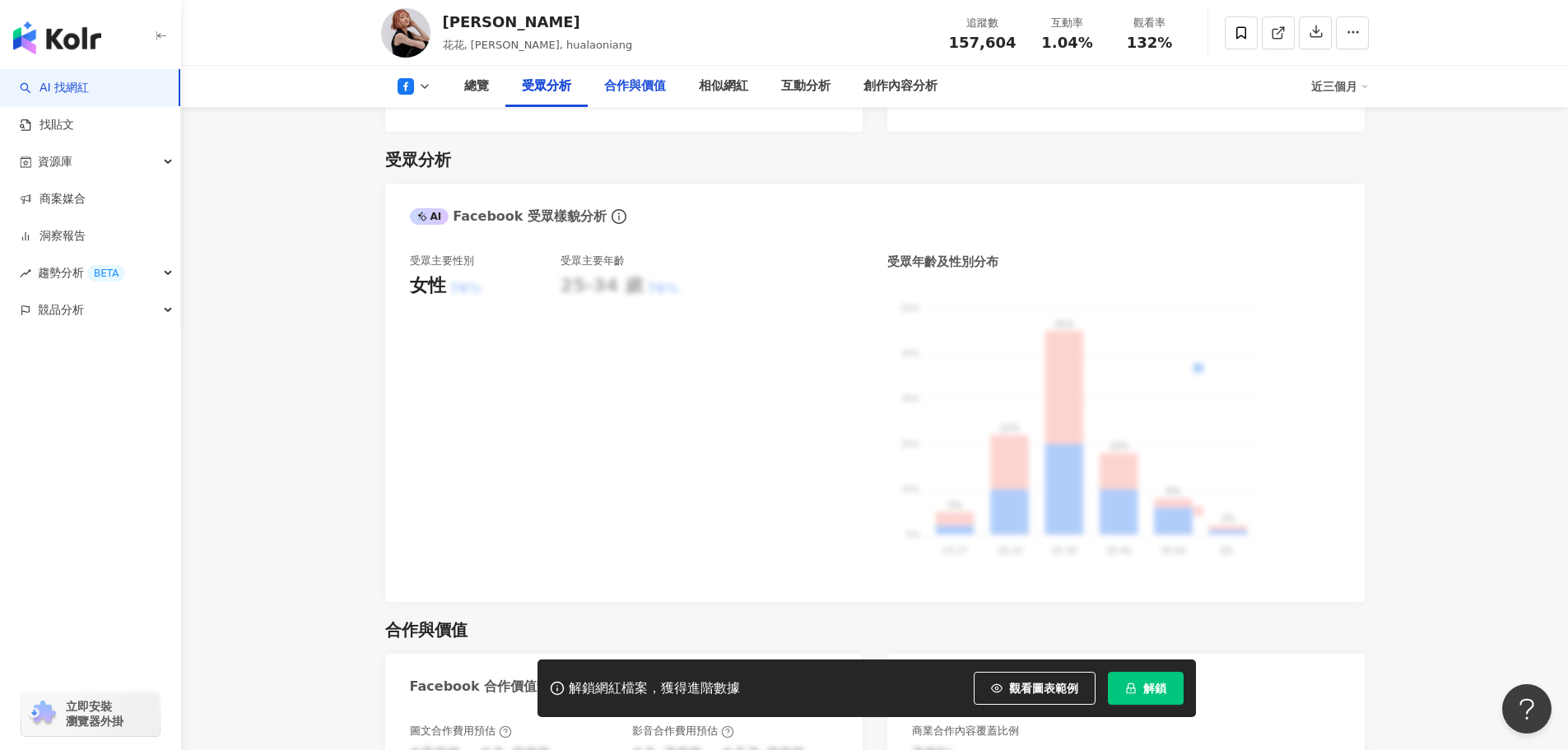
click at [636, 92] on div "合作與價值" at bounding box center [635, 86] width 62 height 19
